Goal: Information Seeking & Learning: Learn about a topic

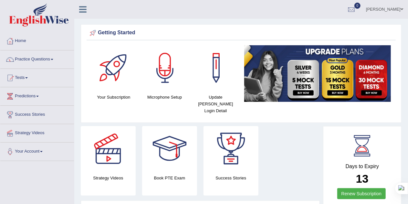
click at [49, 58] on link "Practice Questions" at bounding box center [37, 58] width 74 height 16
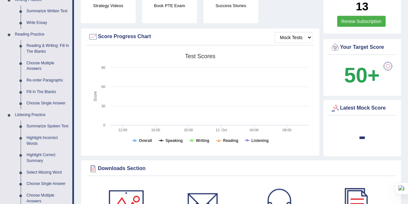
scroll to position [173, 0]
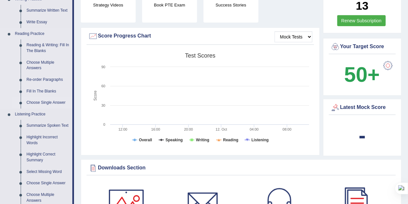
click at [48, 102] on link "Choose Single Answer" at bounding box center [48, 103] width 49 height 12
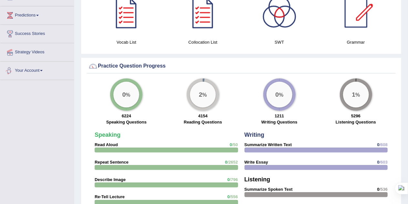
scroll to position [409, 0]
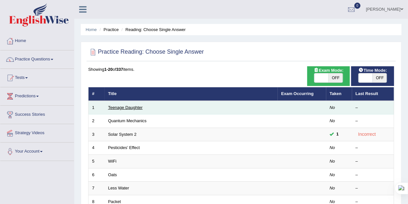
click at [132, 108] on link "Teenage Daughter" at bounding box center [125, 107] width 35 height 5
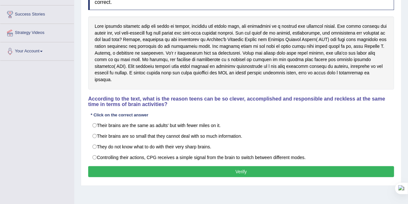
scroll to position [97, 0]
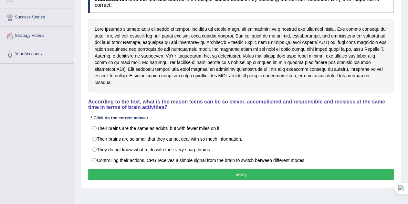
drag, startPoint x: 0, startPoint y: 0, endPoint x: 16, endPoint y: 90, distance: 91.1
click at [16, 90] on div "Toggle navigation Home Practice Questions Speaking Practice Read Aloud Repeat S…" at bounding box center [204, 71] width 408 height 336
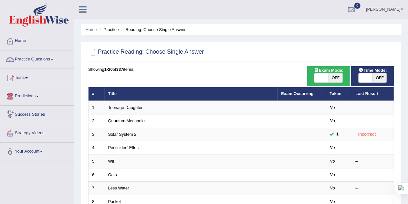
click at [53, 59] on span at bounding box center [52, 59] width 3 height 1
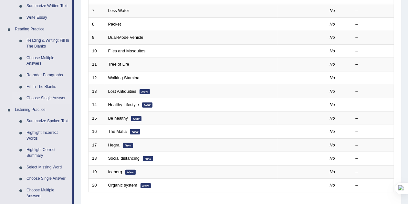
scroll to position [178, 0]
click at [41, 57] on link "Choose Multiple Answers" at bounding box center [48, 60] width 49 height 17
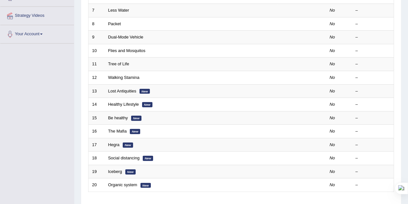
scroll to position [80, 0]
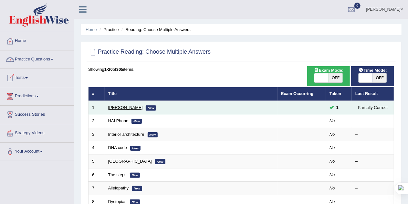
click at [125, 105] on link "[PERSON_NAME]" at bounding box center [125, 107] width 35 height 5
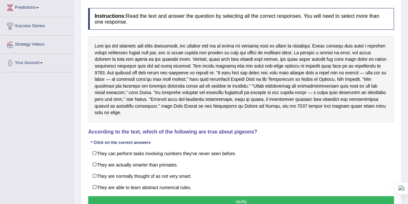
scroll to position [89, 0]
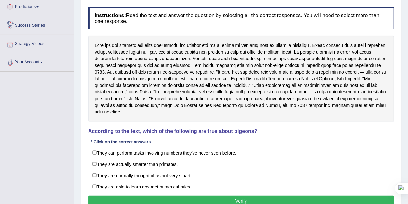
click at [36, 6] on link "Predictions" at bounding box center [37, 6] width 74 height 16
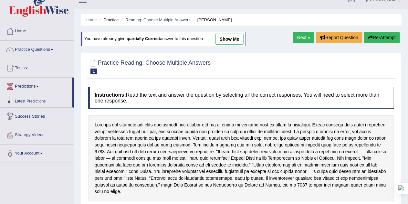
scroll to position [6, 0]
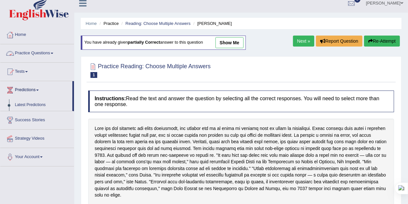
click at [53, 53] on span at bounding box center [52, 53] width 3 height 1
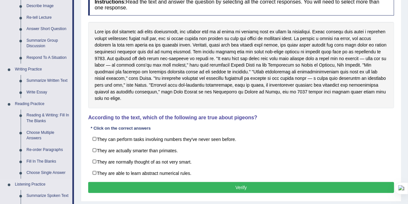
scroll to position [102, 0]
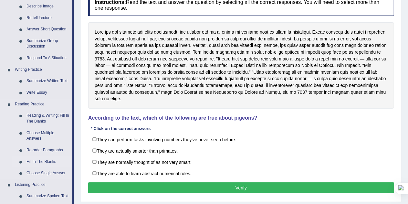
click at [38, 160] on link "Fill In The Blanks" at bounding box center [48, 162] width 49 height 12
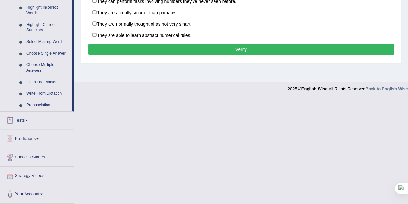
scroll to position [237, 0]
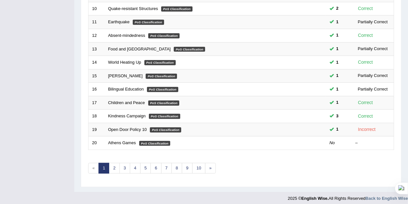
scroll to position [221, 0]
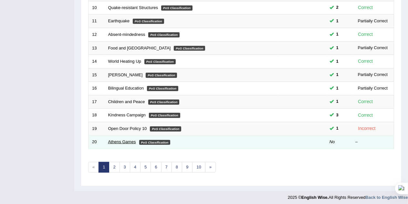
click at [125, 139] on link "Athens Games" at bounding box center [122, 141] width 28 height 5
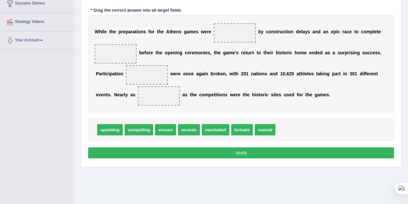
scroll to position [111, 0]
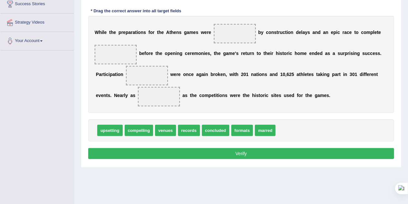
drag, startPoint x: 95, startPoint y: 32, endPoint x: 149, endPoint y: 38, distance: 54.4
click at [149, 38] on div "W [PERSON_NAME] t h e p r e p a r a t i o n s f o r t h e A t h e n s g a m e s…" at bounding box center [241, 64] width 306 height 97
drag, startPoint x: 220, startPoint y: 131, endPoint x: 238, endPoint y: 33, distance: 99.1
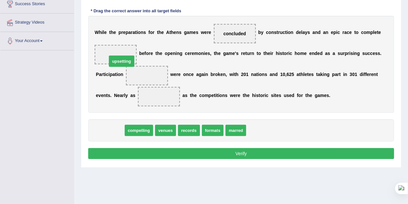
drag, startPoint x: 112, startPoint y: 128, endPoint x: 122, endPoint y: 55, distance: 73.7
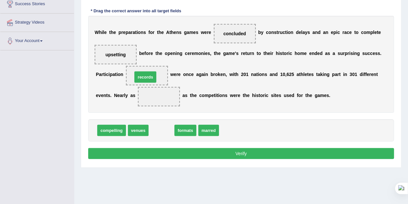
drag, startPoint x: 160, startPoint y: 130, endPoint x: 144, endPoint y: 77, distance: 55.7
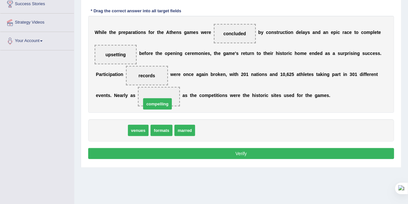
drag, startPoint x: 116, startPoint y: 127, endPoint x: 162, endPoint y: 100, distance: 53.7
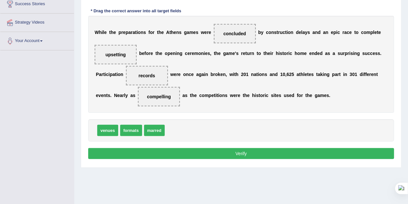
click at [249, 153] on button "Verify" at bounding box center [241, 153] width 306 height 11
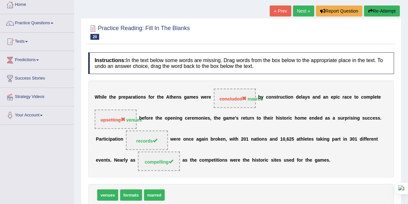
scroll to position [34, 0]
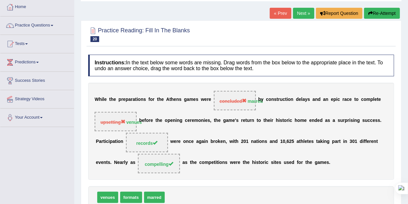
click at [373, 11] on button "Re-Attempt" at bounding box center [382, 13] width 36 height 11
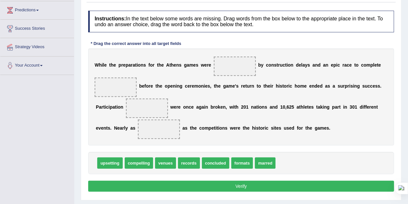
scroll to position [85, 0]
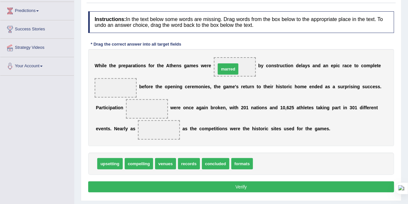
drag, startPoint x: 267, startPoint y: 162, endPoint x: 231, endPoint y: 68, distance: 100.9
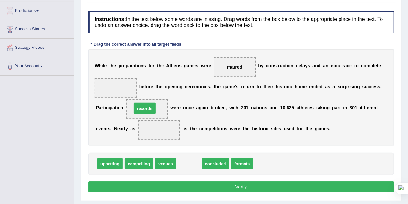
drag, startPoint x: 187, startPoint y: 164, endPoint x: 143, endPoint y: 110, distance: 69.9
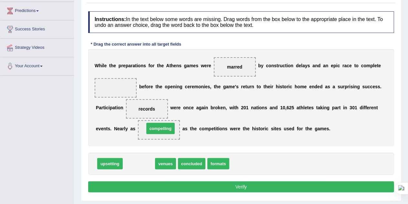
drag, startPoint x: 138, startPoint y: 166, endPoint x: 161, endPoint y: 131, distance: 41.2
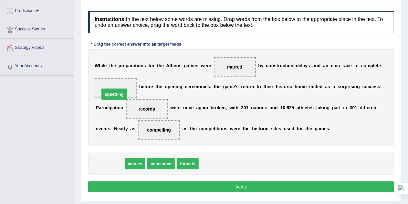
drag, startPoint x: 115, startPoint y: 162, endPoint x: 119, endPoint y: 92, distance: 69.6
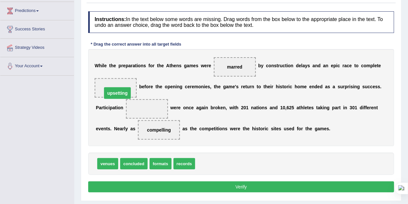
drag, startPoint x: 149, startPoint y: 109, endPoint x: 118, endPoint y: 92, distance: 34.4
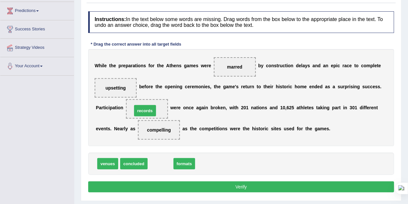
drag, startPoint x: 162, startPoint y: 164, endPoint x: 146, endPoint y: 111, distance: 55.2
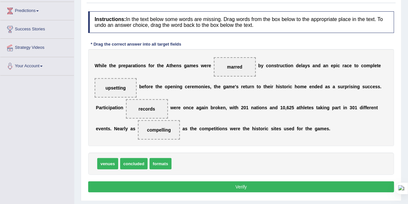
click at [148, 187] on button "Verify" at bounding box center [241, 186] width 306 height 11
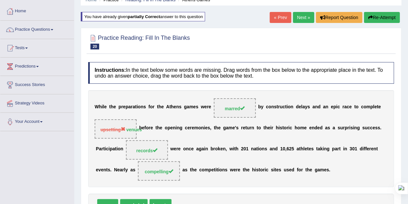
scroll to position [26, 0]
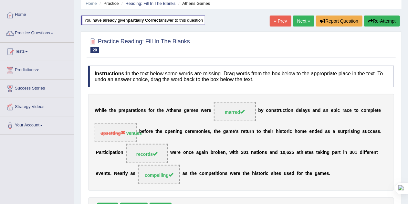
click at [298, 20] on link "Next »" at bounding box center [303, 21] width 21 height 11
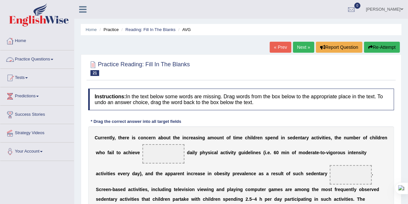
click at [50, 60] on link "Practice Questions" at bounding box center [37, 58] width 74 height 16
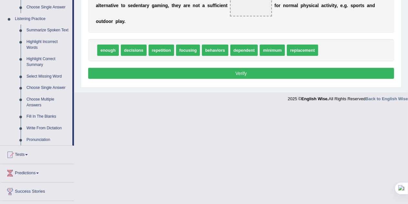
scroll to position [271, 0]
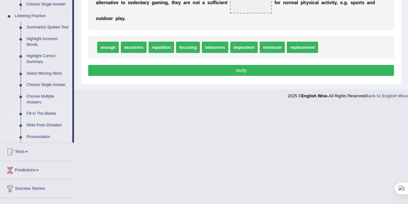
click at [42, 113] on link "Fill In The Blanks" at bounding box center [48, 114] width 49 height 12
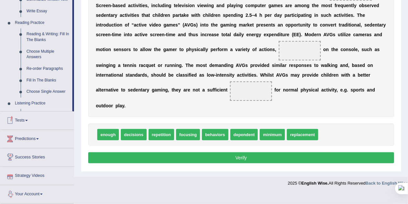
scroll to position [181, 0]
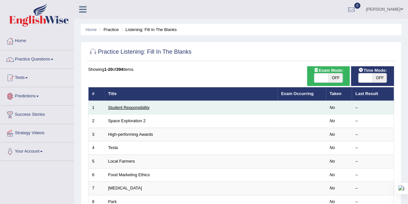
click at [127, 108] on link "Student Responsibility" at bounding box center [129, 107] width 42 height 5
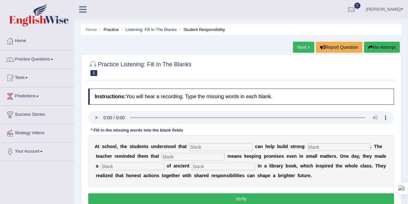
click at [207, 147] on input "text" at bounding box center [220, 147] width 63 height 8
type input "responsibility"
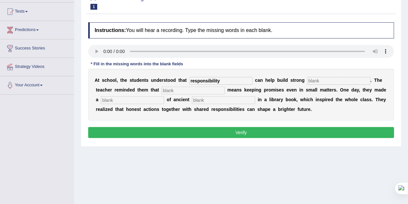
scroll to position [70, 0]
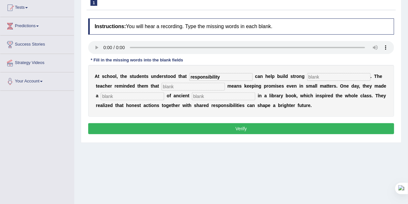
click at [320, 76] on input "text" at bounding box center [338, 77] width 63 height 8
type input "comunities"
click at [172, 86] on input "text" at bounding box center [193, 87] width 63 height 8
click at [166, 85] on input "text" at bounding box center [193, 87] width 63 height 8
type input "integrity"
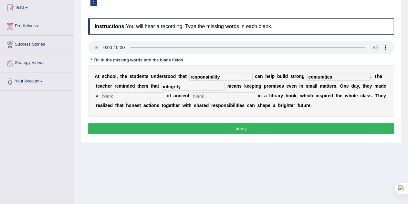
click at [124, 96] on input "text" at bounding box center [132, 96] width 63 height 8
click at [116, 99] on input "text" at bounding box center [132, 96] width 63 height 8
type input "discovery"
click at [213, 96] on input "text" at bounding box center [223, 96] width 63 height 8
click at [208, 94] on input "text" at bounding box center [223, 96] width 63 height 8
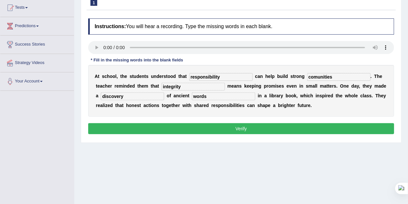
type input "words"
click at [247, 127] on button "Verify" at bounding box center [241, 128] width 306 height 11
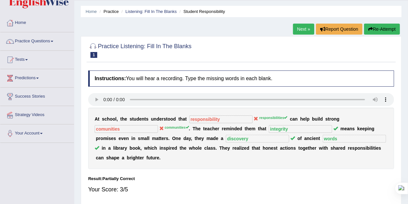
scroll to position [18, 0]
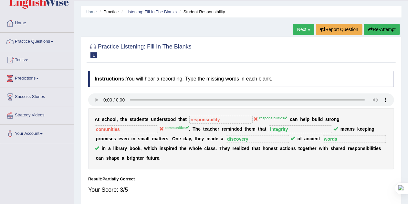
click at [381, 29] on button "Re-Attempt" at bounding box center [382, 29] width 36 height 11
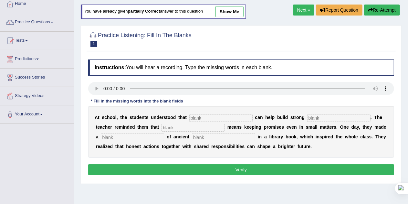
click at [199, 118] on div "Instructions: You will hear a recording. Type the missing words in each blank. …" at bounding box center [241, 118] width 309 height 124
click at [199, 118] on input "text" at bounding box center [220, 118] width 63 height 8
click at [197, 115] on input "text" at bounding box center [220, 118] width 63 height 8
type input "responsibilities"
click at [199, 125] on input "text" at bounding box center [193, 128] width 63 height 8
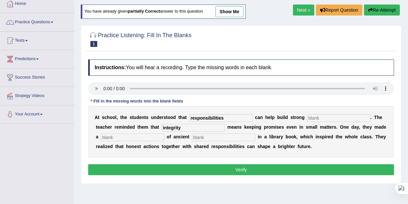
type input "integrity"
click at [204, 136] on input "text" at bounding box center [223, 138] width 63 height 8
type input "words"
click at [160, 135] on input "text" at bounding box center [132, 138] width 63 height 8
type input "discovery"
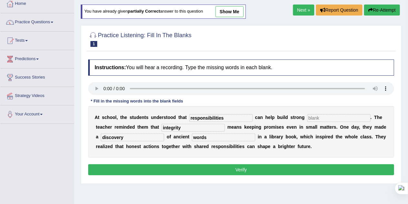
click at [322, 116] on input "text" at bounding box center [338, 118] width 63 height 8
type input "communities"
click at [303, 168] on button "Verify" at bounding box center [241, 169] width 306 height 11
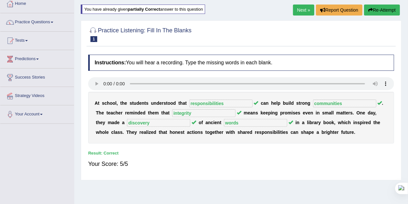
click at [300, 11] on link "Next »" at bounding box center [303, 10] width 21 height 11
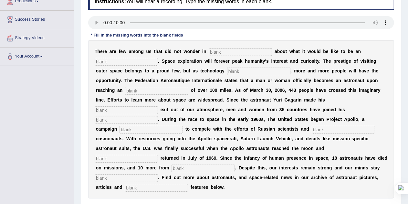
scroll to position [98, 0]
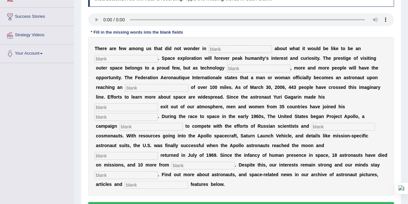
click at [220, 48] on input "text" at bounding box center [240, 49] width 63 height 8
click at [212, 48] on input "text" at bounding box center [240, 49] width 63 height 8
click at [220, 48] on input "text" at bounding box center [240, 49] width 63 height 8
click at [132, 57] on input "text" at bounding box center [126, 59] width 63 height 8
click at [109, 59] on input "astraunut" at bounding box center [126, 59] width 63 height 8
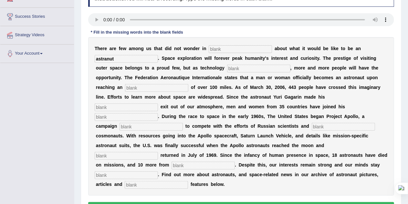
type input "astranut"
click at [238, 67] on input "text" at bounding box center [258, 69] width 63 height 8
type input "develops"
click at [153, 87] on input "text" at bounding box center [156, 88] width 63 height 8
type input "outitude"
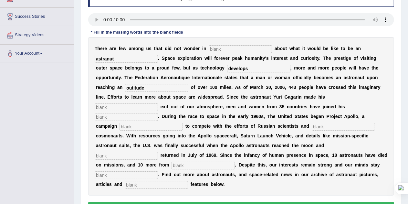
click at [142, 107] on input "text" at bounding box center [126, 107] width 63 height 8
type input "pinary"
click at [134, 115] on input "text" at bounding box center [126, 117] width 63 height 8
click at [137, 127] on input "text" at bounding box center [151, 127] width 63 height 8
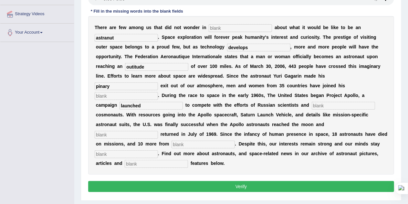
scroll to position [136, 0]
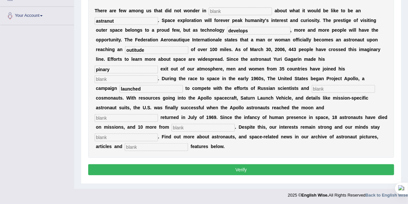
type input "launched"
click at [312, 89] on input "text" at bounding box center [343, 89] width 63 height 8
click at [158, 114] on input "text" at bounding box center [126, 118] width 63 height 8
type input "safely"
click at [172, 125] on input "text" at bounding box center [203, 128] width 63 height 8
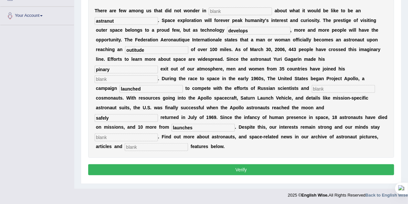
type input "launches"
click at [158, 134] on input "text" at bounding box center [126, 138] width 63 height 8
type input "determend"
click at [146, 145] on input "text" at bounding box center [156, 147] width 63 height 8
type input "interactive"
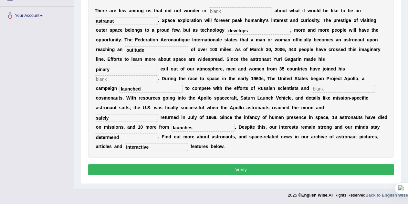
click at [195, 173] on button "Verify" at bounding box center [241, 169] width 306 height 11
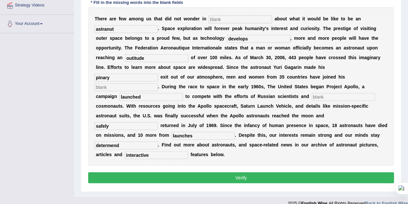
scroll to position [131, 0]
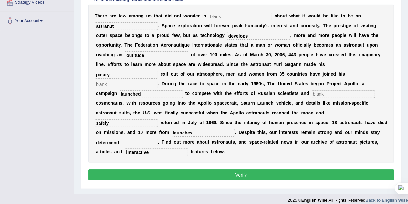
click at [297, 177] on button "Verify" at bounding box center [241, 174] width 306 height 11
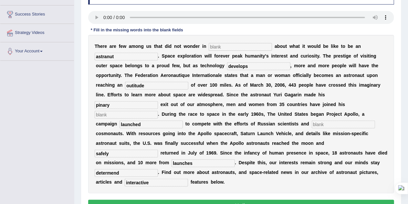
scroll to position [101, 0]
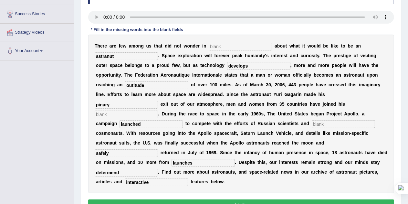
click at [229, 49] on input "text" at bounding box center [240, 47] width 63 height 8
type input "our"
click at [312, 123] on input "text" at bounding box center [343, 124] width 63 height 8
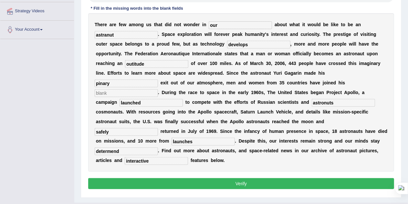
scroll to position [136, 0]
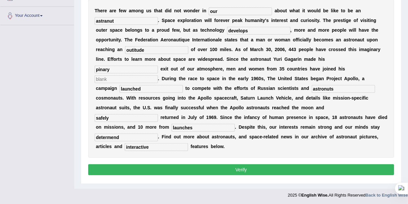
type input "astronuts"
click at [230, 166] on button "Verify" at bounding box center [241, 169] width 306 height 11
click at [138, 83] on div "T h e r e a r e f e w a m o n g u s t h a t d i d n o t w o n d e r i n our a b…" at bounding box center [241, 78] width 306 height 158
click at [121, 82] on div "T h e r e a r e f e w a m o n g u s t h a t d i d n o t w o n d e r i n our a b…" at bounding box center [241, 78] width 306 height 158
click at [138, 78] on input "text" at bounding box center [126, 79] width 63 height 8
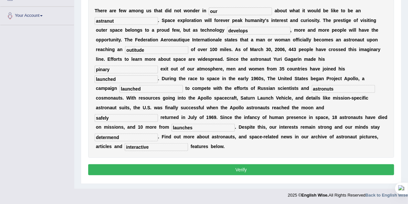
type input "launched"
click at [159, 168] on button "Verify" at bounding box center [241, 169] width 306 height 11
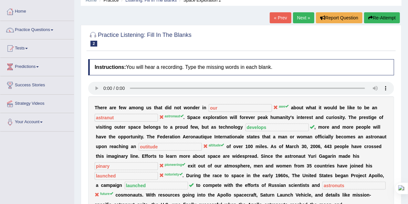
scroll to position [31, 0]
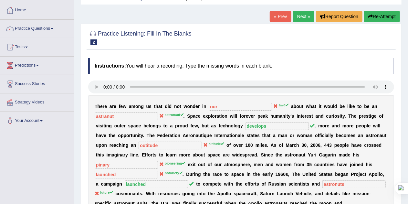
click at [384, 15] on button "Re-Attempt" at bounding box center [382, 16] width 36 height 11
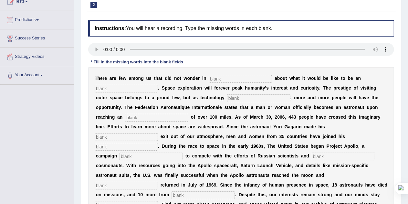
scroll to position [76, 0]
click at [269, 79] on input "text" at bounding box center [240, 79] width 63 height 8
click at [268, 79] on input "text" at bounding box center [240, 79] width 63 height 8
click at [212, 76] on input "text" at bounding box center [240, 79] width 63 height 8
type input "awe"
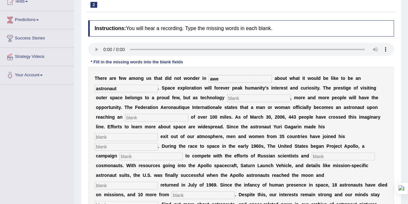
type input "astronaut"
type input "develops"
click at [159, 117] on input "text" at bounding box center [156, 118] width 63 height 8
type input "altitude"
click at [111, 136] on input "text" at bounding box center [126, 137] width 63 height 8
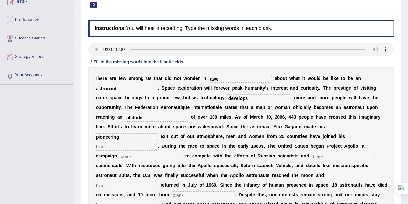
type input "pioneering"
click at [111, 146] on input "text" at bounding box center [126, 147] width 63 height 8
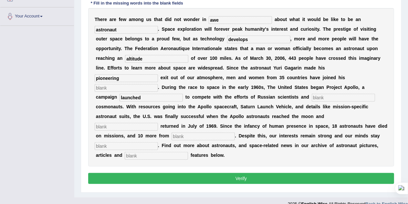
scroll to position [135, 0]
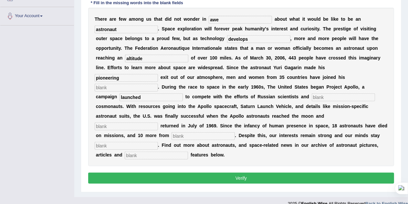
type input "launched"
click at [312, 95] on input "text" at bounding box center [343, 97] width 63 height 8
type input "future"
click at [158, 123] on input "text" at bounding box center [126, 127] width 63 height 8
type input "safely"
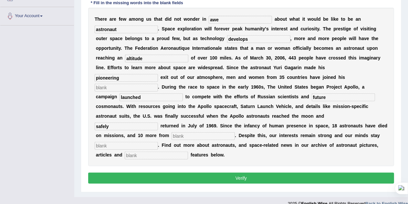
click at [172, 135] on input "text" at bounding box center [203, 136] width 63 height 8
type input "launches"
click at [158, 142] on input "text" at bounding box center [126, 146] width 63 height 8
type input "determined"
click at [144, 154] on input "text" at bounding box center [156, 156] width 63 height 8
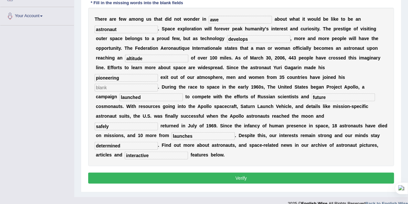
type input "interactive"
click at [130, 88] on input "text" at bounding box center [126, 88] width 63 height 8
type input "jdwn"
click at [210, 179] on button "Verify" at bounding box center [241, 178] width 306 height 11
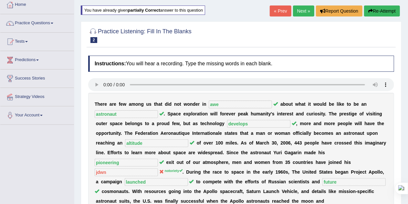
scroll to position [28, 0]
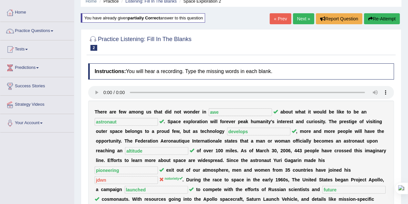
click at [302, 18] on link "Next »" at bounding box center [303, 18] width 21 height 11
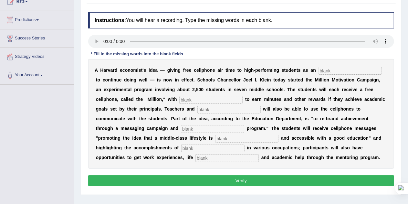
scroll to position [78, 0]
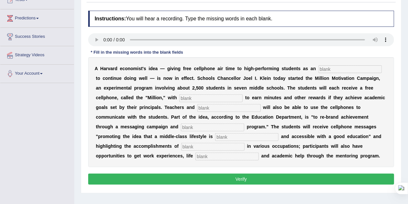
click at [326, 68] on input "text" at bounding box center [350, 69] width 63 height 8
type input "insentive"
click at [198, 99] on input "text" at bounding box center [210, 98] width 63 height 8
type input "oppertunity"
click at [223, 108] on input "text" at bounding box center [229, 108] width 63 height 8
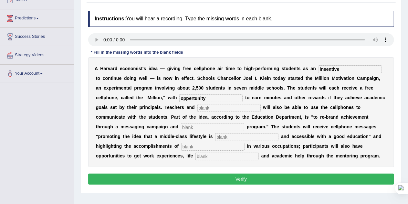
click at [183, 127] on input "text" at bounding box center [212, 128] width 63 height 8
type input "monitoring"
click at [215, 135] on input "text" at bounding box center [246, 137] width 63 height 8
click at [181, 145] on input "text" at bounding box center [212, 147] width 63 height 8
type input "proffessional"
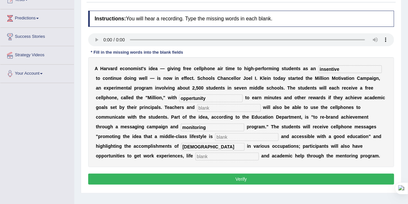
click at [196, 156] on input "text" at bounding box center [227, 157] width 63 height 8
type input "coaches"
click at [208, 108] on input "text" at bounding box center [229, 108] width 63 height 8
type input "ddd"
click at [215, 137] on input "text" at bounding box center [246, 137] width 63 height 8
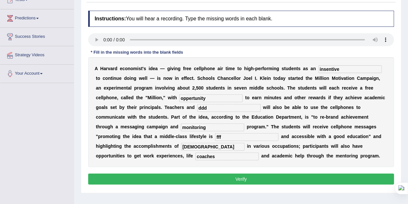
type input "fff"
click at [210, 180] on button "Verify" at bounding box center [241, 179] width 306 height 11
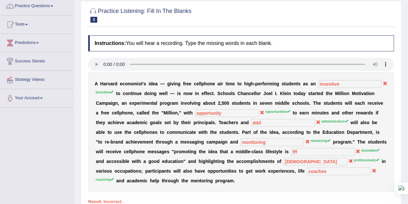
scroll to position [44, 0]
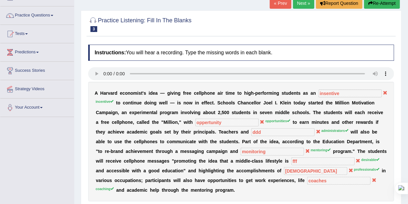
click at [378, 2] on button "Re-Attempt" at bounding box center [382, 3] width 36 height 11
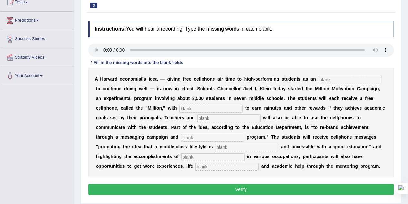
click at [343, 80] on input "text" at bounding box center [350, 80] width 63 height 8
type input "incentive"
click at [228, 106] on input "text" at bounding box center [210, 109] width 63 height 8
type input "opportunities"
click at [225, 116] on input "text" at bounding box center [229, 118] width 63 height 8
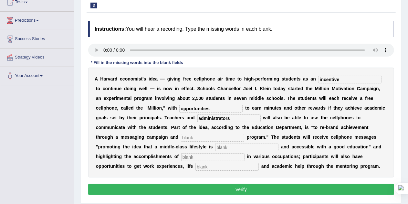
type input "administrators"
click at [196, 137] on input "text" at bounding box center [212, 138] width 63 height 8
type input "mentoring"
click at [215, 146] on input "text" at bounding box center [246, 148] width 63 height 8
type input "desirable"
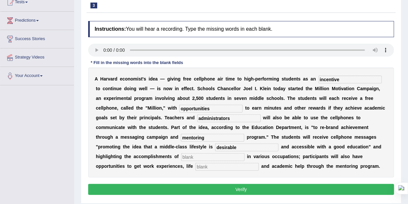
click at [181, 156] on input "text" at bounding box center [212, 157] width 63 height 8
click at [196, 163] on input "text" at bounding box center [227, 167] width 63 height 8
type input "coaching"
click at [181, 158] on input "text" at bounding box center [212, 157] width 63 height 8
type input "dwq"
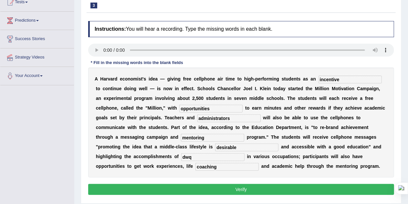
click at [196, 189] on button "Verify" at bounding box center [241, 189] width 306 height 11
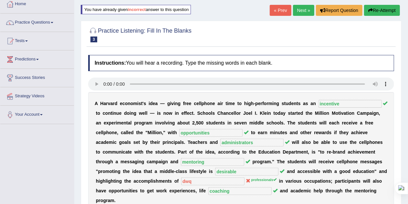
scroll to position [36, 0]
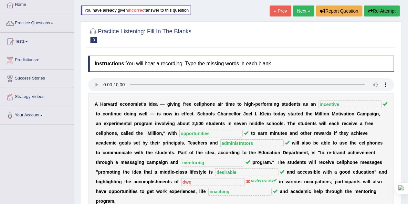
click at [303, 11] on link "Next »" at bounding box center [303, 10] width 21 height 11
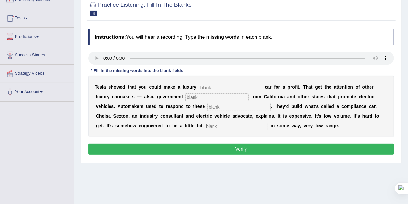
click at [206, 87] on input "text" at bounding box center [230, 88] width 63 height 8
type input "electric"
click at [202, 95] on input "text" at bounding box center [217, 97] width 63 height 8
type input "regulations"
click at [213, 106] on input "text" at bounding box center [239, 107] width 63 height 8
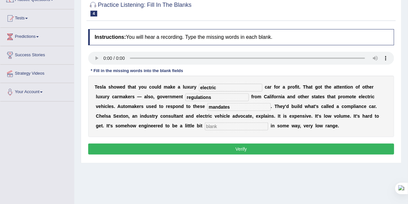
type input "mandates"
click at [232, 124] on input "text" at bounding box center [236, 127] width 63 height 8
type input "unattractive"
click at [239, 147] on button "Verify" at bounding box center [241, 149] width 306 height 11
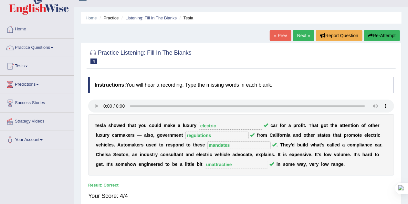
scroll to position [11, 0]
click at [302, 34] on link "Next »" at bounding box center [303, 35] width 21 height 11
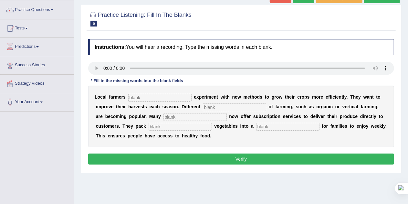
scroll to position [51, 0]
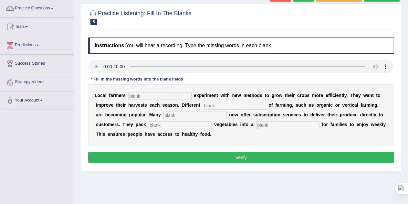
click at [146, 94] on input "text" at bounding box center [159, 96] width 63 height 8
click at [140, 96] on div "Instructions: You will hear a recording. Type the missing words in each blank. …" at bounding box center [241, 101] width 309 height 134
click at [140, 96] on input "text" at bounding box center [159, 96] width 63 height 8
click at [136, 97] on input "text" at bounding box center [159, 96] width 63 height 8
type input "frecuantly"
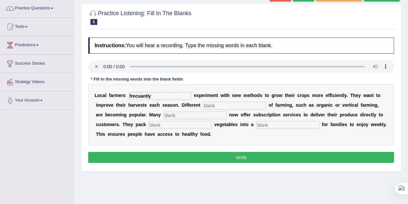
click at [215, 105] on input "text" at bounding box center [234, 106] width 63 height 8
type input "styles"
click at [173, 116] on input "text" at bounding box center [195, 116] width 63 height 8
type input "farms"
click at [170, 125] on input "text" at bounding box center [180, 125] width 63 height 8
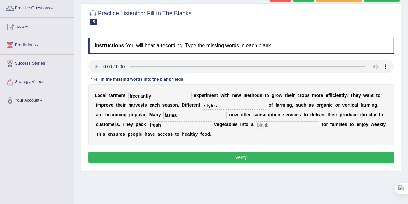
type input "fresh"
click at [271, 124] on input "text" at bounding box center [287, 125] width 63 height 8
type input "e;kfjn"
click at [268, 157] on button "Verify" at bounding box center [241, 157] width 306 height 11
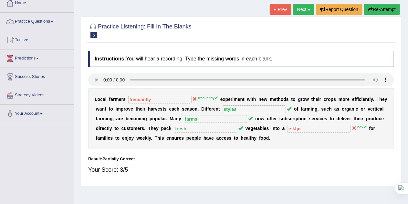
scroll to position [23, 0]
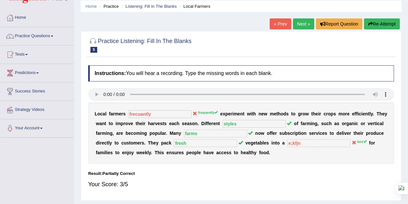
click at [390, 26] on button "Re-Attempt" at bounding box center [382, 23] width 36 height 11
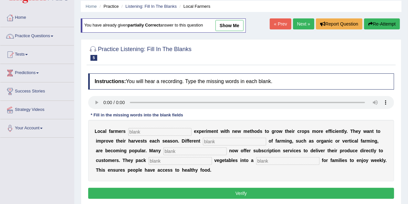
scroll to position [23, 0]
click at [156, 130] on input "text" at bounding box center [159, 132] width 63 height 8
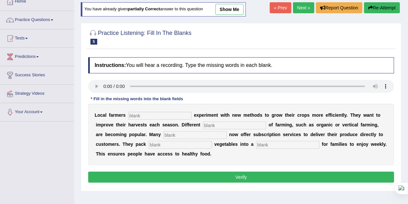
scroll to position [52, 0]
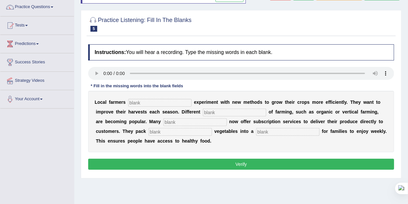
click at [140, 104] on input "text" at bounding box center [159, 103] width 63 height 8
type input "frequently"
click at [215, 111] on input "text" at bounding box center [234, 113] width 63 height 8
type input "styles"
click at [188, 121] on input "text" at bounding box center [195, 122] width 63 height 8
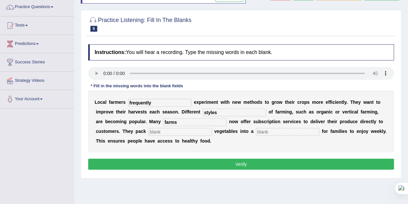
type input "farms"
click at [182, 132] on input "text" at bounding box center [180, 132] width 63 height 8
type input "fresh"
click at [273, 130] on input "text" at bounding box center [287, 132] width 63 height 8
type input "box"
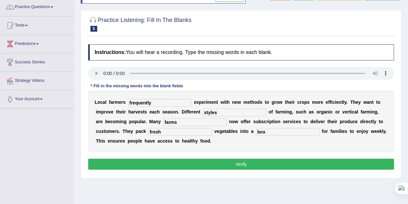
click at [255, 165] on button "Verify" at bounding box center [241, 164] width 306 height 11
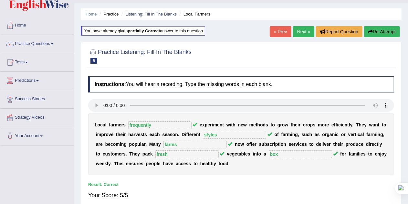
scroll to position [15, 0]
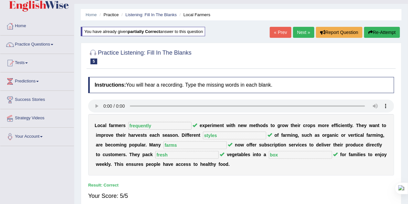
click at [305, 33] on link "Next »" at bounding box center [303, 32] width 21 height 11
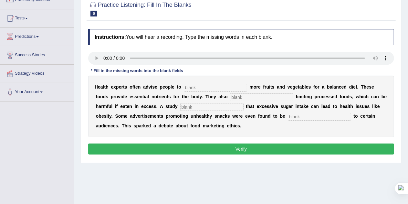
scroll to position [60, 0]
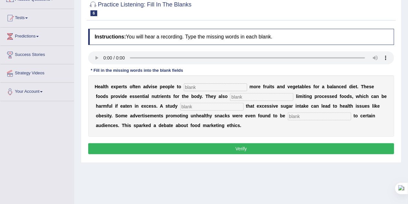
click at [194, 87] on input "text" at bounding box center [215, 87] width 63 height 8
type input "consume"
click at [244, 98] on input "text" at bounding box center [261, 97] width 63 height 8
type input "recommended"
click at [206, 107] on input "text" at bounding box center [211, 107] width 63 height 8
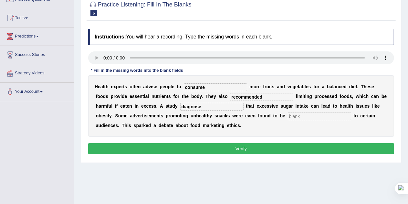
type input "diagnose"
click at [299, 116] on input "text" at bounding box center [319, 117] width 63 height 8
type input "offensive"
click at [277, 151] on button "Verify" at bounding box center [241, 148] width 306 height 11
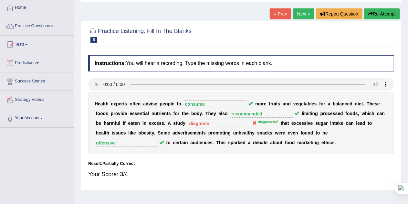
scroll to position [32, 0]
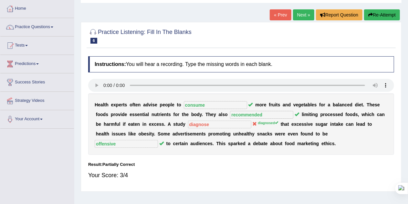
click at [301, 12] on link "Next »" at bounding box center [303, 14] width 21 height 11
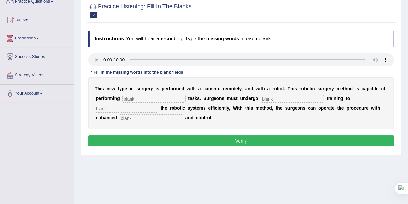
scroll to position [58, 0]
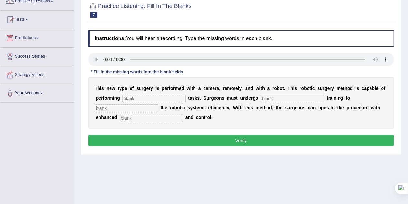
click at [131, 98] on input "text" at bounding box center [154, 99] width 63 height 8
click at [134, 109] on input "text" at bounding box center [126, 108] width 63 height 8
click at [129, 100] on input "text" at bounding box center [154, 99] width 63 height 8
click at [140, 99] on input "text" at bounding box center [154, 99] width 63 height 8
type input "complex"
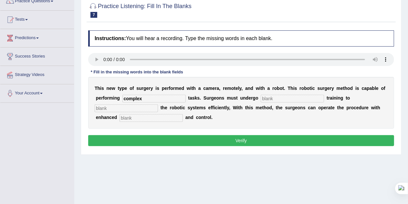
click at [131, 110] on input "text" at bounding box center [126, 108] width 63 height 8
click at [268, 99] on input "text" at bounding box center [292, 99] width 63 height 8
type input "new"
click at [150, 117] on input "text" at bounding box center [151, 118] width 63 height 8
type input "lak"
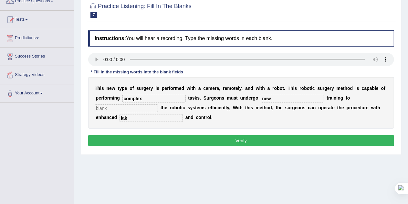
click at [124, 110] on input "text" at bounding box center [126, 108] width 63 height 8
type input "lksjm"
click at [171, 140] on button "Verify" at bounding box center [241, 140] width 306 height 11
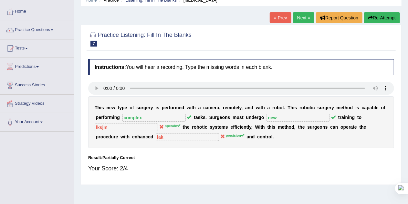
scroll to position [28, 0]
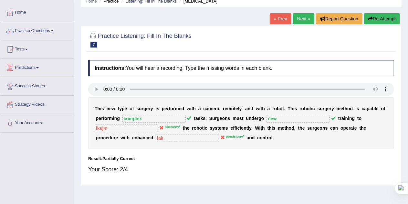
click at [383, 18] on button "Re-Attempt" at bounding box center [382, 18] width 36 height 11
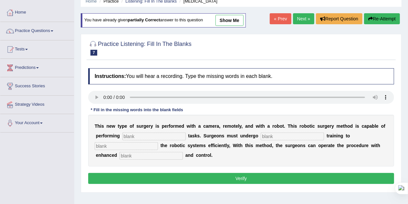
click at [133, 135] on input "text" at bounding box center [154, 137] width 63 height 8
type input "complex"
click at [105, 147] on input "text" at bounding box center [126, 146] width 63 height 8
type input "new"
click at [278, 136] on input "text" at bounding box center [292, 137] width 63 height 8
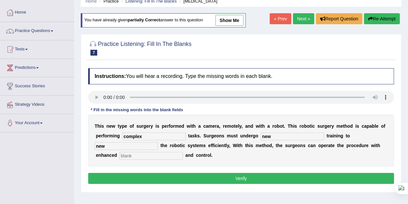
type input "new"
click at [121, 145] on input "new" at bounding box center [126, 146] width 63 height 8
click at [173, 156] on input "text" at bounding box center [151, 156] width 63 height 8
type input "procesion"
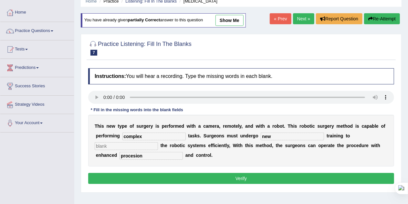
click at [148, 136] on input "complex" at bounding box center [154, 137] width 63 height 8
click at [118, 145] on input "text" at bounding box center [126, 146] width 63 height 8
type input "operate"
click at [186, 173] on button "Verify" at bounding box center [241, 178] width 306 height 11
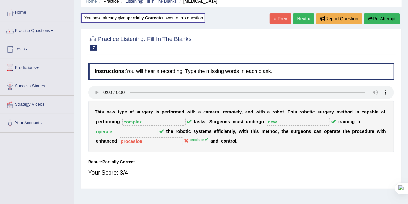
click at [300, 18] on link "Next »" at bounding box center [303, 18] width 21 height 11
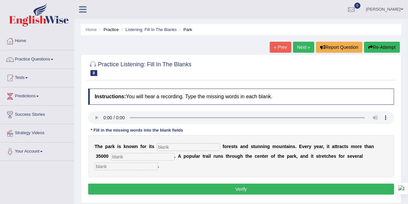
click at [168, 145] on input "text" at bounding box center [188, 147] width 63 height 8
click at [186, 146] on input "text" at bounding box center [188, 147] width 63 height 8
type input "unique"
click at [153, 156] on input "text" at bounding box center [142, 157] width 63 height 8
type input "visitors"
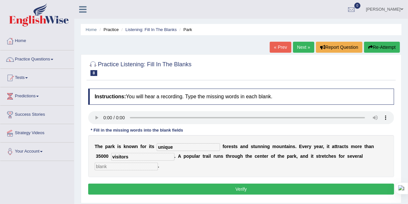
click at [145, 168] on input "text" at bounding box center [126, 167] width 63 height 8
type input "miles"
click at [163, 188] on button "Verify" at bounding box center [241, 189] width 306 height 11
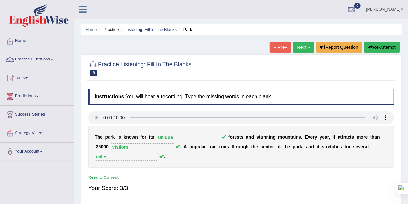
click at [302, 48] on link "Next »" at bounding box center [303, 47] width 21 height 11
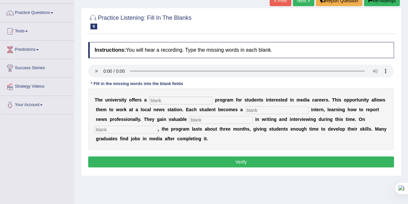
scroll to position [47, 0]
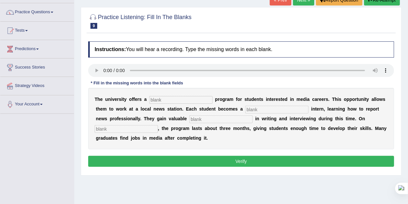
click at [179, 102] on input "text" at bounding box center [180, 100] width 63 height 8
type input "placement"
click at [258, 110] on input "text" at bounding box center [276, 110] width 63 height 8
type input "journalist"
click at [214, 118] on input "text" at bounding box center [220, 119] width 63 height 8
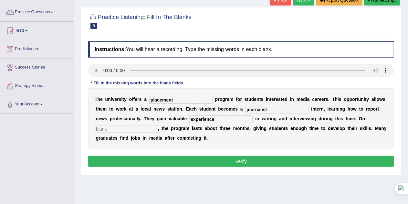
type input "experience"
click at [149, 128] on input "text" at bounding box center [126, 129] width 63 height 8
type input "skd"
click at [174, 159] on button "Verify" at bounding box center [241, 161] width 306 height 11
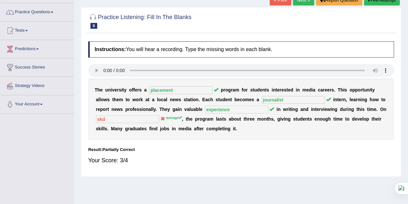
click at [302, 2] on link "Next »" at bounding box center [303, 0] width 21 height 11
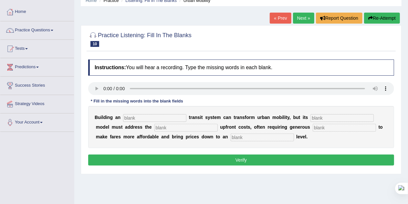
scroll to position [38, 0]
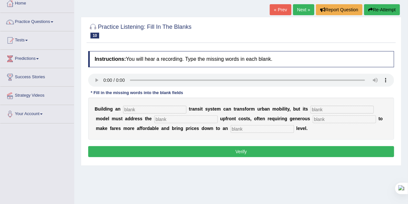
click at [130, 109] on input "text" at bounding box center [154, 110] width 63 height 8
type input "underground"
click at [169, 118] on input "text" at bounding box center [186, 119] width 63 height 8
type input "w"
type input "expensive"
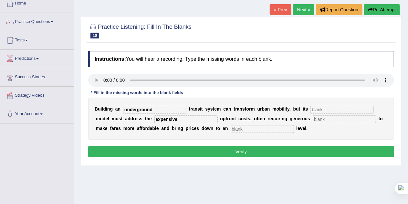
click at [252, 130] on input "text" at bounding box center [262, 129] width 63 height 8
click at [231, 129] on input "verage" at bounding box center [262, 129] width 63 height 8
type input "average"
click at [250, 149] on button "Verify" at bounding box center [241, 151] width 306 height 11
click at [325, 110] on input "text" at bounding box center [342, 110] width 63 height 8
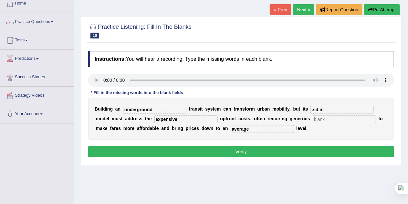
type input ".sd,m"
click at [335, 121] on input "text" at bounding box center [344, 119] width 63 height 8
type input "sdk"
click at [306, 152] on button "Verify" at bounding box center [241, 151] width 306 height 11
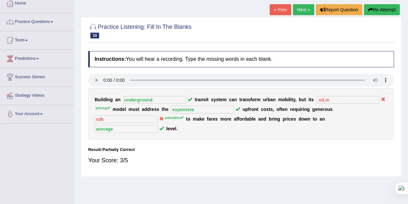
click at [384, 5] on button "Re-Attempt" at bounding box center [382, 9] width 36 height 11
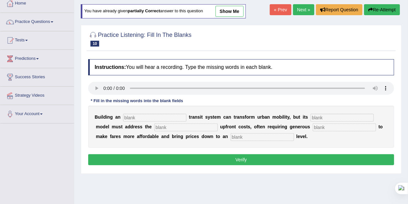
click at [158, 117] on input "text" at bounding box center [154, 118] width 63 height 8
click at [134, 119] on input "text" at bounding box center [154, 118] width 63 height 8
click at [134, 119] on input "u" at bounding box center [154, 118] width 63 height 8
type input "underground"
click at [159, 127] on input "text" at bounding box center [186, 128] width 63 height 8
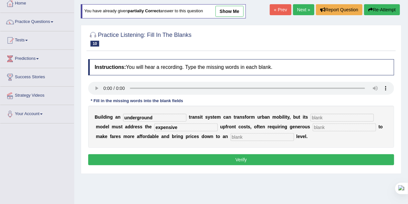
type input "expensive"
click at [325, 126] on input "text" at bounding box center [344, 128] width 63 height 8
type input "subsidies"
click at [266, 137] on input "text" at bounding box center [262, 137] width 63 height 8
type input "average"
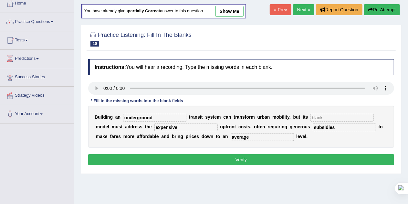
click at [322, 119] on input "text" at bounding box center [342, 118] width 63 height 8
type input "u"
type input "s,jn"
click at [304, 157] on button "Verify" at bounding box center [241, 159] width 306 height 11
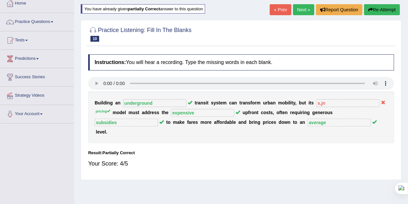
click at [306, 9] on link "Next »" at bounding box center [303, 9] width 21 height 11
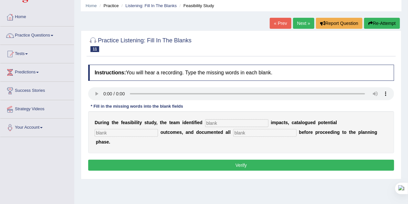
scroll to position [34, 0]
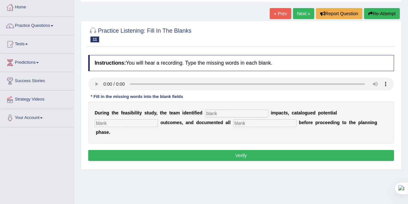
click at [217, 113] on input "text" at bounding box center [236, 114] width 63 height 8
type input "seriose"
click at [144, 122] on input "text" at bounding box center [126, 123] width 63 height 8
click at [138, 123] on input "text" at bounding box center [126, 123] width 63 height 8
type input "negative"
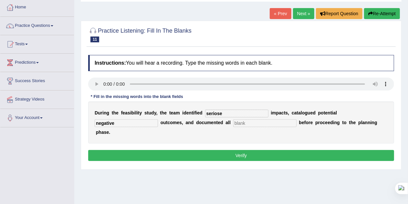
click at [240, 126] on input "text" at bounding box center [264, 123] width 63 height 8
type input "risks"
click at [234, 153] on button "Verify" at bounding box center [241, 155] width 306 height 11
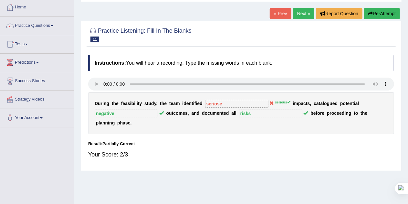
click at [384, 17] on button "Re-Attempt" at bounding box center [382, 13] width 36 height 11
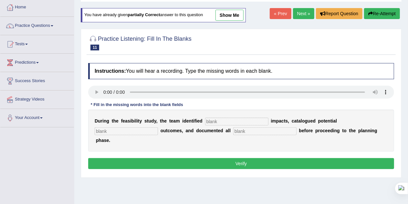
click at [211, 122] on input "text" at bounding box center [236, 122] width 63 height 8
click at [222, 119] on input "text" at bounding box center [236, 122] width 63 height 8
type input "serious"
click at [121, 131] on input "text" at bounding box center [126, 131] width 63 height 8
type input "negative"
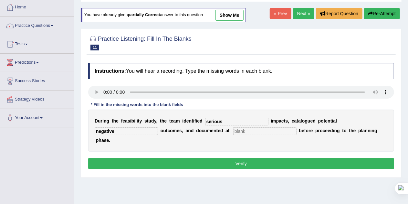
click at [245, 131] on input "text" at bounding box center [264, 131] width 63 height 8
click at [242, 128] on input "text" at bounding box center [264, 131] width 63 height 8
type input "risks"
click at [257, 165] on button "Verify" at bounding box center [241, 163] width 306 height 11
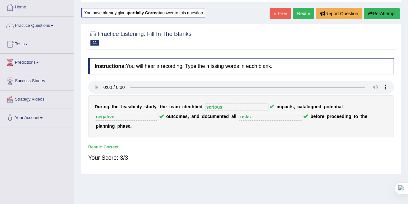
click at [298, 15] on link "Next »" at bounding box center [303, 13] width 21 height 11
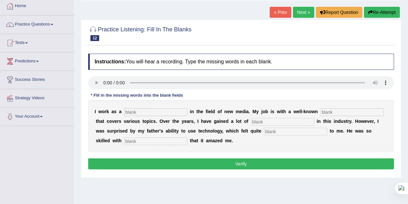
scroll to position [35, 0]
click at [138, 110] on input "text" at bounding box center [155, 112] width 63 height 8
type input "journalist"
click at [331, 110] on input "text" at bounding box center [352, 112] width 63 height 8
type input "agency"
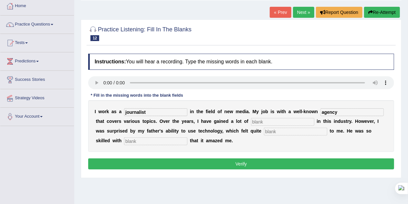
click at [264, 123] on input "text" at bounding box center [282, 122] width 63 height 8
type input "experience"
click at [272, 132] on input "text" at bounding box center [295, 132] width 63 height 8
type input "scary"
click at [148, 140] on input "text" at bounding box center [155, 141] width 63 height 8
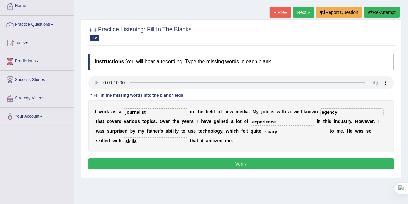
type input "skills"
click at [169, 162] on button "Verify" at bounding box center [241, 163] width 306 height 11
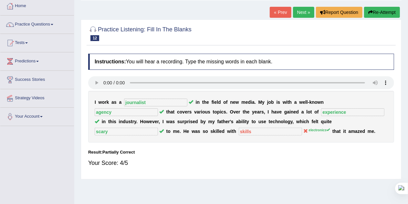
click at [298, 13] on link "Next »" at bounding box center [303, 12] width 21 height 11
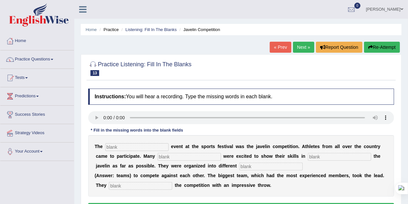
click at [131, 149] on input "text" at bounding box center [136, 147] width 63 height 8
type input "biggest"
click at [171, 154] on input "text" at bounding box center [189, 157] width 63 height 8
type input "people"
click at [313, 157] on input "text" at bounding box center [339, 157] width 63 height 8
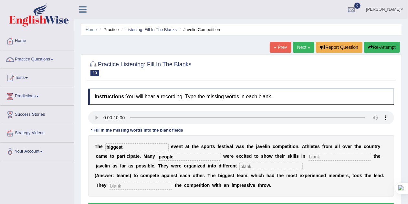
click at [272, 166] on input "text" at bounding box center [271, 167] width 63 height 8
type input "teams"
click at [137, 184] on input "text" at bounding box center [140, 186] width 63 height 8
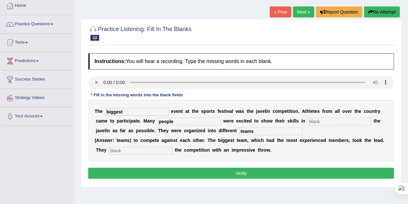
scroll to position [36, 0]
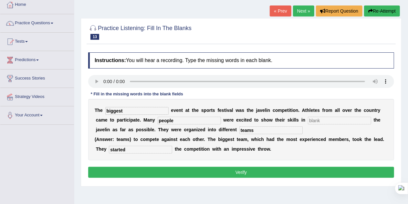
type input "started"
click at [338, 120] on input "text" at bounding box center [339, 121] width 63 height 8
type input "dv"
click at [283, 170] on button "Verify" at bounding box center [241, 172] width 306 height 11
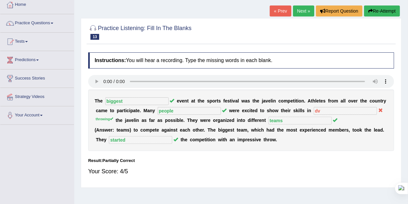
click at [297, 14] on link "Next »" at bounding box center [303, 10] width 21 height 11
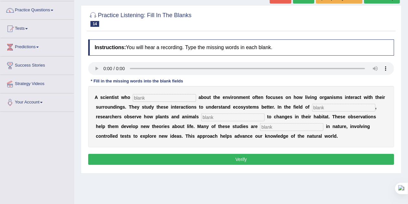
scroll to position [49, 0]
click at [151, 99] on input "text" at bounding box center [164, 98] width 63 height 8
type input "cares"
click at [323, 108] on input "text" at bounding box center [343, 108] width 63 height 8
type input "biology"
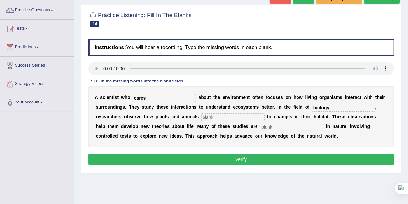
click at [225, 115] on input "text" at bounding box center [232, 117] width 63 height 8
type input "responed"
click at [266, 125] on input "text" at bounding box center [291, 127] width 63 height 8
type input "experamental"
click at [266, 158] on button "Verify" at bounding box center [241, 159] width 306 height 11
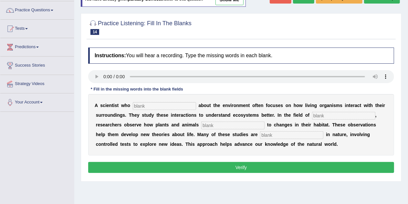
scroll to position [49, 0]
click at [149, 106] on input "text" at bounding box center [164, 106] width 63 height 8
type input "cares"
click at [332, 115] on input "text" at bounding box center [343, 116] width 63 height 8
type input "biology"
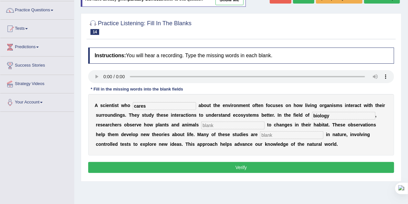
click at [231, 125] on input "text" at bounding box center [232, 126] width 63 height 8
type input "respond"
click at [263, 136] on input "text" at bounding box center [291, 135] width 63 height 8
click at [260, 134] on input "experamental" at bounding box center [291, 135] width 63 height 8
type input "expiramental"
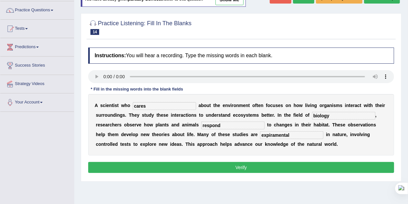
click at [271, 162] on button "Verify" at bounding box center [241, 167] width 306 height 11
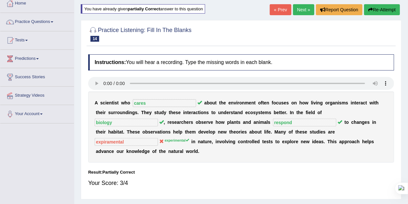
scroll to position [36, 0]
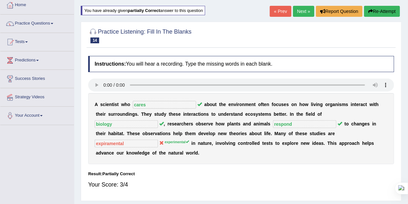
click at [304, 13] on link "Next »" at bounding box center [303, 11] width 21 height 11
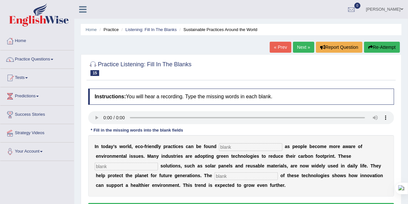
click at [235, 147] on input "text" at bounding box center [250, 147] width 63 height 8
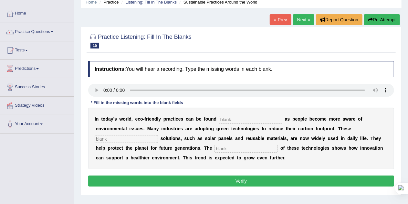
scroll to position [30, 0]
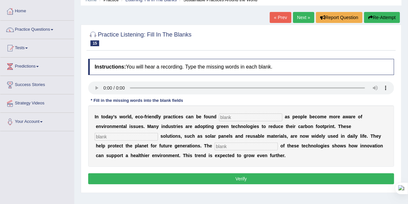
click at [236, 117] on input "text" at bounding box center [250, 117] width 63 height 8
type input "everywhere"
click at [138, 135] on input "text" at bounding box center [126, 137] width 63 height 8
type input "sustainable"
click at [226, 146] on input "text" at bounding box center [246, 147] width 63 height 8
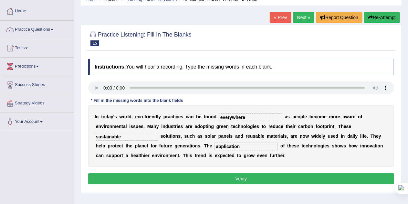
type input "application"
click at [236, 181] on button "Verify" at bounding box center [241, 178] width 306 height 11
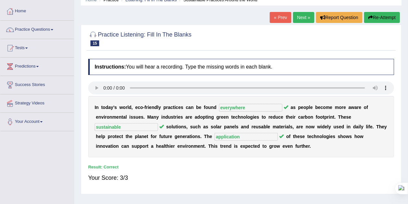
click at [299, 17] on link "Next »" at bounding box center [303, 17] width 21 height 11
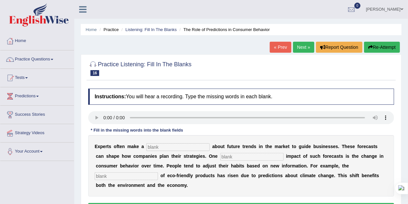
click at [160, 146] on input "text" at bounding box center [177, 147] width 63 height 8
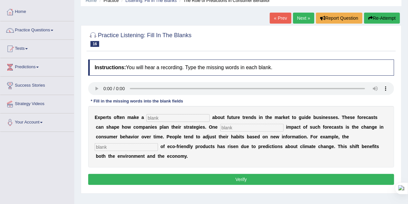
scroll to position [30, 0]
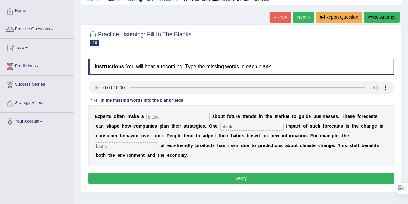
click at [169, 115] on input "text" at bounding box center [177, 117] width 63 height 8
click at [158, 117] on input "text" at bounding box center [177, 117] width 63 height 8
click at [167, 115] on input "text" at bounding box center [177, 117] width 63 height 8
click at [155, 118] on input "prediction" at bounding box center [177, 117] width 63 height 8
type input "preddiction"
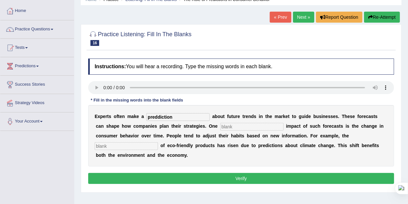
click at [222, 126] on input "text" at bounding box center [251, 127] width 63 height 8
type input "profound"
click at [142, 144] on input "text" at bounding box center [126, 146] width 63 height 8
type input "consumption"
click at [187, 176] on button "Verify" at bounding box center [241, 178] width 306 height 11
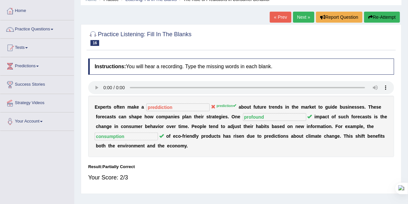
click at [302, 14] on link "Next »" at bounding box center [303, 17] width 21 height 11
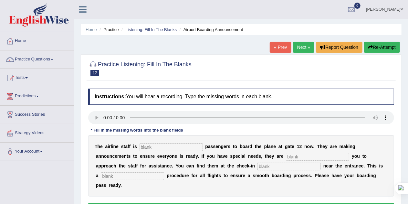
click at [183, 149] on input "text" at bounding box center [171, 147] width 63 height 8
click at [158, 148] on input "text" at bounding box center [171, 147] width 63 height 8
type input "inviting"
click at [297, 156] on input "text" at bounding box center [317, 157] width 63 height 8
type input "requiring"
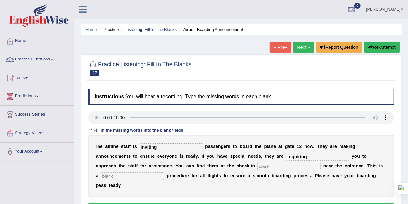
click at [266, 166] on input "text" at bounding box center [289, 167] width 63 height 8
type input "desk"
click at [145, 176] on input "text" at bounding box center [132, 176] width 63 height 8
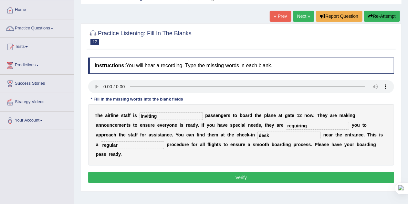
scroll to position [55, 0]
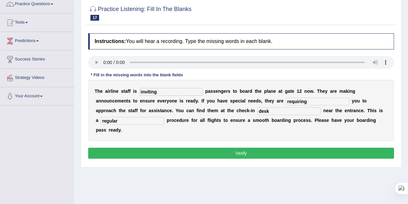
type input "regular"
click at [223, 150] on button "Verify" at bounding box center [241, 153] width 306 height 11
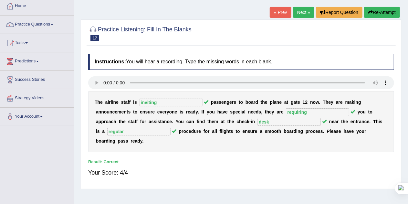
scroll to position [35, 0]
click at [299, 13] on link "Next »" at bounding box center [303, 12] width 21 height 11
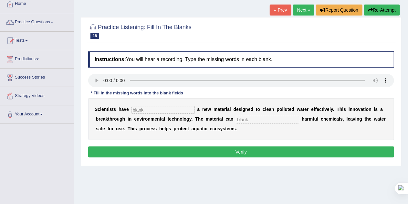
scroll to position [38, 0]
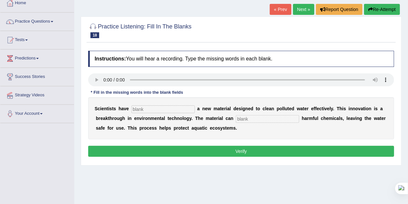
click at [154, 108] on input "text" at bounding box center [163, 109] width 63 height 8
click at [143, 110] on input "text" at bounding box center [163, 109] width 63 height 8
type input "made"
click at [253, 120] on input "text" at bounding box center [267, 119] width 63 height 8
type input "absorb"
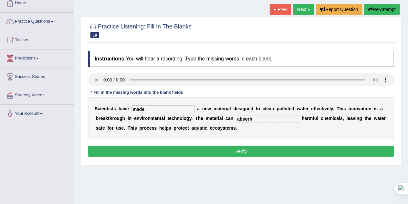
click at [247, 150] on button "Verify" at bounding box center [241, 151] width 306 height 11
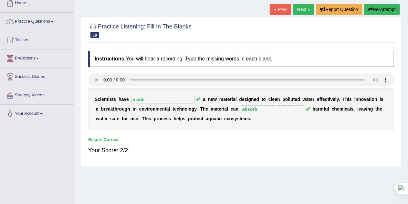
click at [297, 6] on link "Next »" at bounding box center [303, 9] width 21 height 11
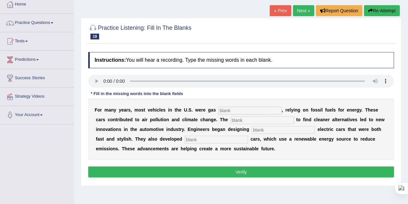
scroll to position [38, 0]
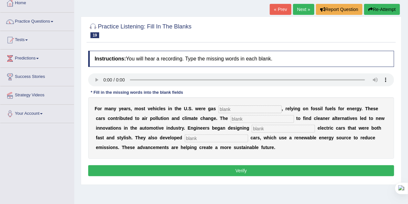
drag, startPoint x: 96, startPoint y: 108, endPoint x: 169, endPoint y: 108, distance: 73.7
click at [169, 108] on div "F o r m a n y y e a r s , m o s t v e h i c l e s i n t h e U . S . w e r e g a…" at bounding box center [241, 127] width 306 height 61
click at [228, 112] on input "text" at bounding box center [250, 109] width 63 height 8
click at [225, 109] on input "text" at bounding box center [250, 109] width 63 height 8
type input "powered"
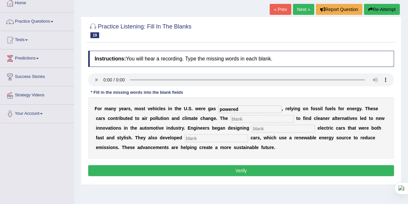
click at [241, 119] on input "text" at bounding box center [262, 119] width 63 height 8
type input "urgency"
click at [263, 128] on input "text" at bounding box center [283, 129] width 63 height 8
type input "sleet"
click at [215, 141] on input "text" at bounding box center [216, 138] width 63 height 8
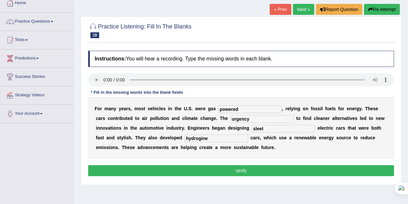
type input "hydrogine"
click at [231, 168] on button "Verify" at bounding box center [241, 170] width 306 height 11
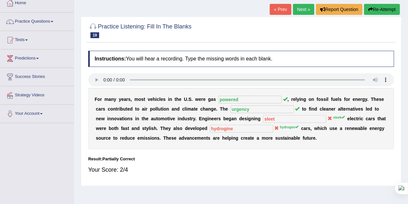
click at [301, 9] on link "Next »" at bounding box center [303, 9] width 21 height 11
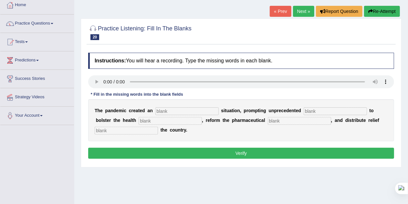
scroll to position [37, 0]
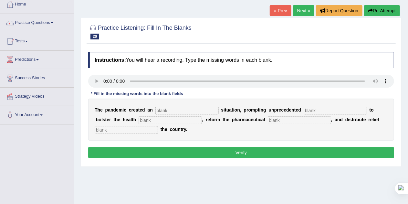
click at [180, 110] on input "text" at bounding box center [187, 111] width 63 height 8
click at [161, 111] on input "text" at bounding box center [187, 111] width 63 height 8
type input "urgent"
click at [328, 108] on input "text" at bounding box center [335, 111] width 63 height 8
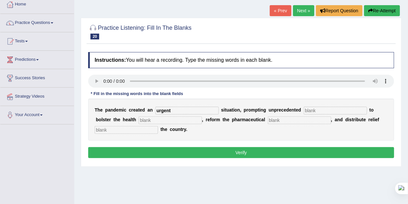
click at [188, 120] on input "text" at bounding box center [170, 120] width 63 height 8
click at [142, 132] on input "text" at bounding box center [126, 130] width 63 height 8
type input "for"
click at [140, 151] on button "Verify" at bounding box center [241, 152] width 306 height 11
click at [315, 109] on input "text" at bounding box center [335, 111] width 63 height 8
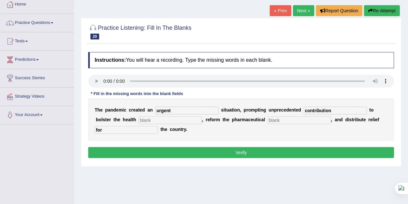
type input "contribution"
click at [175, 121] on input "text" at bounding box center [170, 120] width 63 height 8
type input "SD"
click at [279, 122] on input "text" at bounding box center [299, 120] width 63 height 8
type input "kjug"
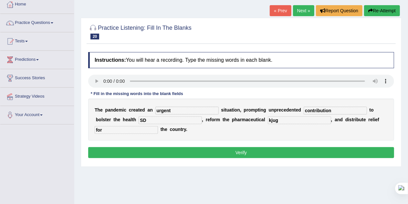
click at [268, 152] on button "Verify" at bounding box center [241, 152] width 306 height 11
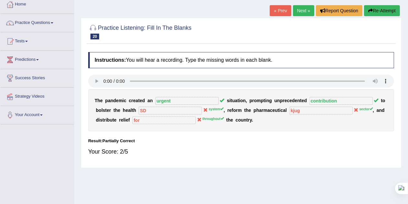
click at [374, 10] on button "Re-Attempt" at bounding box center [382, 10] width 36 height 11
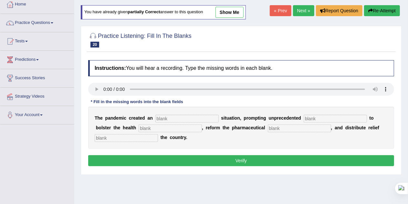
click at [174, 116] on input "text" at bounding box center [187, 119] width 63 height 8
click at [169, 118] on input "text" at bounding box center [187, 119] width 63 height 8
type input "urgent"
click at [329, 119] on input "text" at bounding box center [335, 119] width 63 height 8
type input "contribution"
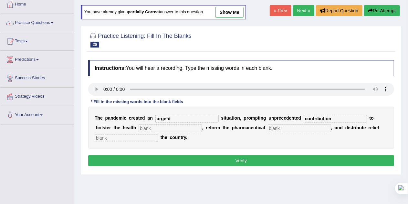
click at [186, 126] on input "text" at bounding box center [170, 128] width 63 height 8
type input "sector"
click at [279, 128] on input "text" at bounding box center [299, 128] width 63 height 8
click at [142, 136] on input "text" at bounding box center [126, 138] width 63 height 8
type input "to"
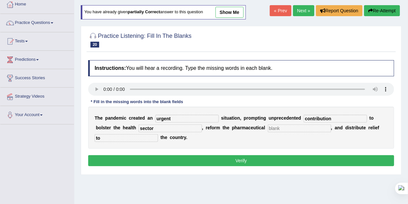
click at [274, 126] on input "text" at bounding box center [299, 128] width 63 height 8
type input "erg"
click at [273, 161] on button "Verify" at bounding box center [241, 160] width 306 height 11
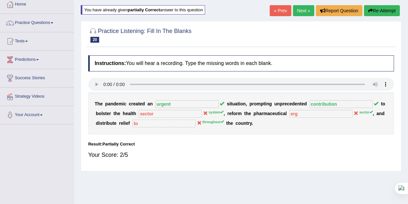
click at [375, 15] on button "Re-Attempt" at bounding box center [382, 10] width 36 height 11
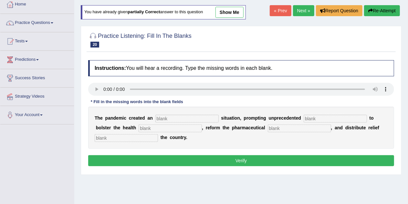
scroll to position [37, 0]
click at [188, 119] on input "text" at bounding box center [187, 119] width 63 height 8
click at [178, 116] on input "text" at bounding box center [187, 119] width 63 height 8
type input "urgent"
click at [145, 127] on input "text" at bounding box center [170, 128] width 63 height 8
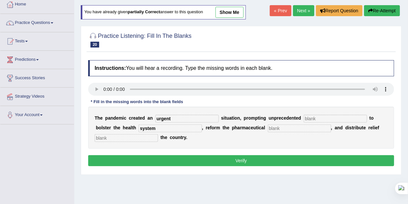
type input "system"
click at [279, 127] on input "text" at bounding box center [299, 128] width 63 height 8
click at [147, 139] on input "text" at bounding box center [126, 138] width 63 height 8
type input "throughout"
click at [278, 128] on input "text" at bounding box center [299, 128] width 63 height 8
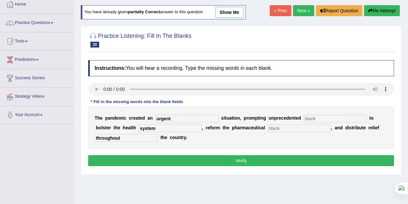
click at [321, 115] on input "text" at bounding box center [335, 119] width 63 height 8
type input "contribution"
click at [283, 131] on input "text" at bounding box center [299, 128] width 63 height 8
type input "qwdj"
click at [261, 158] on button "Verify" at bounding box center [241, 160] width 306 height 11
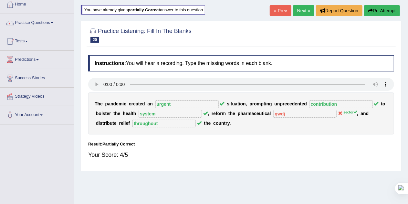
click at [304, 10] on link "Next »" at bounding box center [303, 10] width 21 height 11
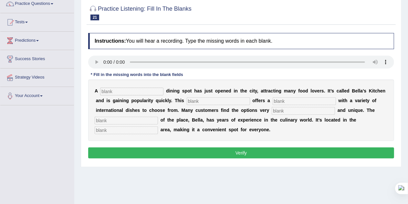
scroll to position [56, 0]
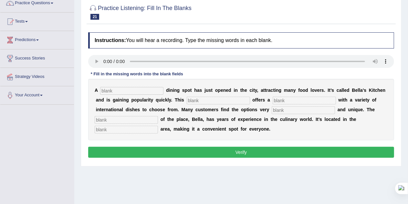
click at [114, 91] on input "text" at bounding box center [131, 91] width 63 height 8
type input "new"
click at [196, 101] on input "text" at bounding box center [218, 101] width 63 height 8
type input "restaurant"
click at [283, 99] on input "text" at bounding box center [304, 101] width 63 height 8
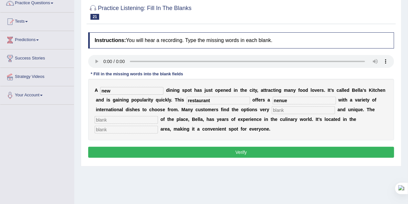
type input "nenue"
click at [280, 110] on input "text" at bounding box center [303, 110] width 63 height 8
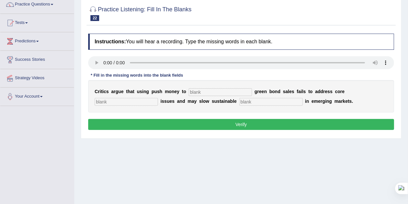
scroll to position [55, 0]
click at [219, 93] on input "text" at bounding box center [220, 92] width 63 height 8
type input "boost"
click at [144, 99] on input "text" at bounding box center [126, 102] width 63 height 8
click at [248, 101] on input "text" at bounding box center [271, 102] width 63 height 8
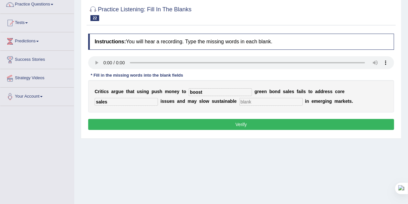
click at [102, 103] on input "sales" at bounding box center [126, 102] width 63 height 8
click at [264, 102] on input "text" at bounding box center [271, 102] width 63 height 8
click at [136, 100] on input "climates" at bounding box center [126, 102] width 63 height 8
type input "climate"
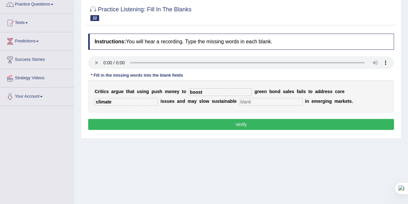
click at [247, 100] on input "text" at bounding box center [271, 102] width 63 height 8
type input "develop"
click at [250, 122] on button "Verify" at bounding box center [241, 124] width 306 height 11
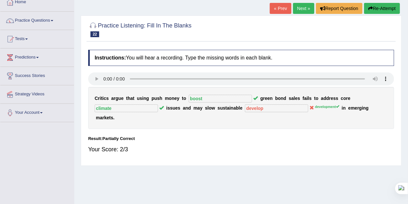
scroll to position [20, 0]
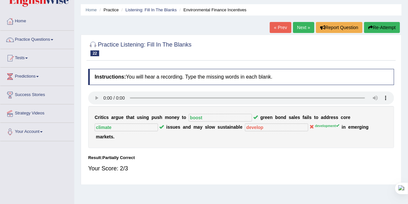
click at [304, 28] on link "Next »" at bounding box center [303, 27] width 21 height 11
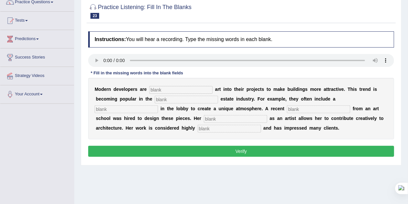
scroll to position [58, 0]
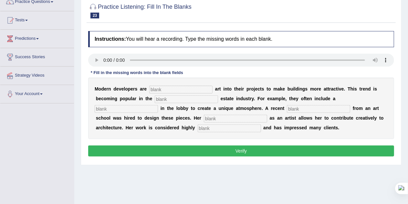
click at [155, 91] on input "text" at bounding box center [180, 90] width 63 height 8
type input "incooperting"
click at [162, 101] on input "text" at bounding box center [186, 99] width 63 height 8
type input "real"
click at [145, 109] on input "text" at bounding box center [126, 109] width 63 height 8
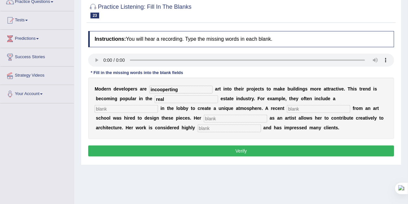
click at [292, 109] on input "text" at bounding box center [318, 109] width 63 height 8
type input "gradute"
click at [222, 120] on input "text" at bounding box center [235, 119] width 63 height 8
type input "proffesion"
click at [222, 128] on input "text" at bounding box center [229, 128] width 63 height 8
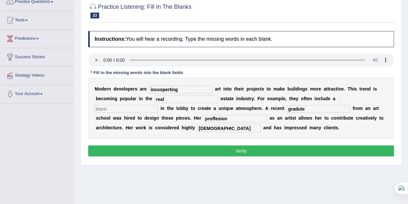
type input "[DEMOGRAPHIC_DATA]"
click at [231, 156] on div "Instructions: You will hear a recording. Type the missing words in each blank. …" at bounding box center [241, 95] width 309 height 134
click at [124, 108] on input "text" at bounding box center [126, 109] width 63 height 8
type input "kjn"
click at [143, 146] on button "Verify" at bounding box center [241, 150] width 306 height 11
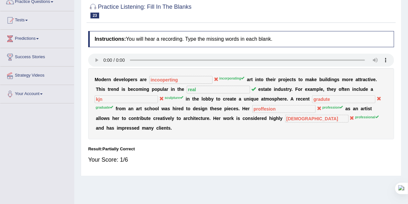
click at [286, 112] on div "M o d e r n d e v e l o p e r s a r e incooperting incorporating a r t i n t o …" at bounding box center [241, 103] width 306 height 71
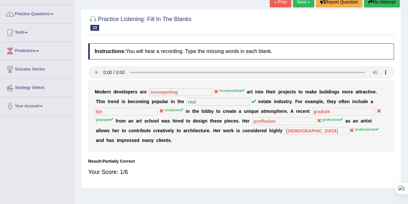
scroll to position [40, 0]
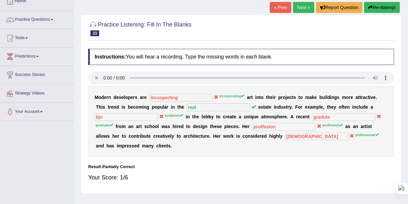
click at [382, 6] on button "Re-Attempt" at bounding box center [382, 7] width 36 height 11
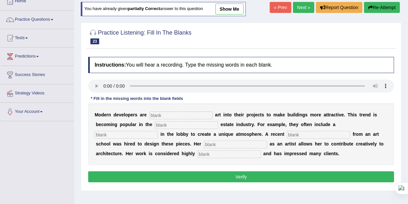
click at [170, 113] on input "text" at bounding box center [180, 116] width 63 height 8
type input "incorporating"
click at [162, 125] on input "text" at bounding box center [186, 125] width 63 height 8
click at [131, 134] on input "text" at bounding box center [126, 135] width 63 height 8
type input "sculpure"
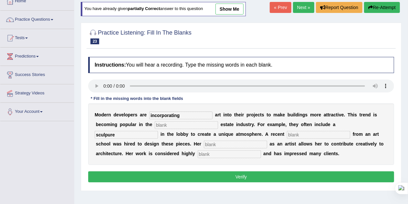
click at [294, 135] on input "text" at bounding box center [318, 135] width 63 height 8
type input "graduate"
click at [242, 144] on input "text" at bounding box center [235, 145] width 63 height 8
click at [230, 156] on input "text" at bounding box center [229, 154] width 63 height 8
type input "professional"
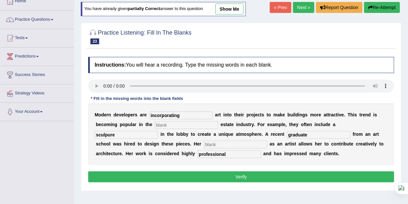
click at [225, 146] on input "text" at bounding box center [235, 145] width 63 height 8
type input "profession"
click at [187, 124] on input "text" at bounding box center [186, 125] width 63 height 8
type input "elwkf"
click at [225, 177] on button "Verify" at bounding box center [241, 176] width 306 height 11
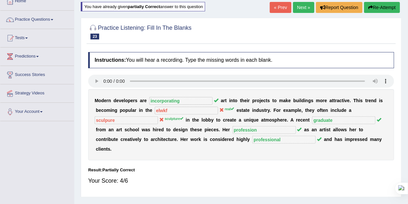
click at [305, 6] on link "Next »" at bounding box center [303, 7] width 21 height 11
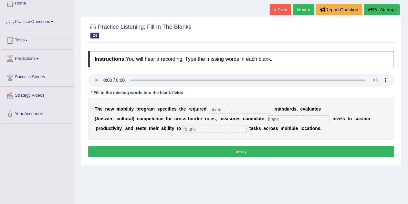
scroll to position [38, 0]
click at [217, 110] on input "text" at bounding box center [240, 110] width 63 height 8
type input "qualifications"
click at [213, 130] on input "text" at bounding box center [215, 129] width 63 height 8
type input "destribute"
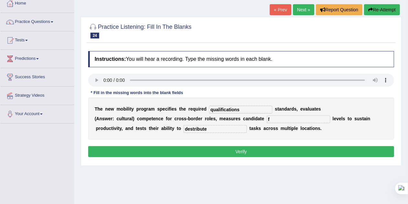
click at [281, 118] on input "f" at bounding box center [298, 119] width 63 height 8
type input "f"
click at [259, 153] on button "Verify" at bounding box center [241, 151] width 306 height 11
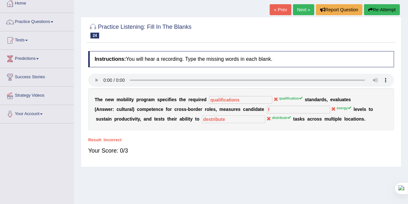
click at [384, 7] on button "Re-Attempt" at bounding box center [382, 9] width 36 height 11
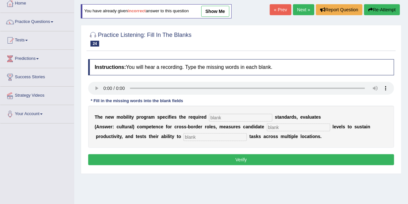
scroll to position [38, 0]
click at [219, 116] on input "text" at bounding box center [240, 118] width 63 height 8
click at [276, 125] on input "text" at bounding box center [298, 128] width 63 height 8
type input "energy"
click at [224, 136] on input "text" at bounding box center [215, 137] width 63 height 8
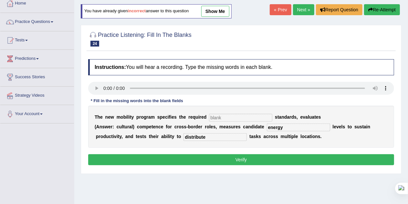
type input "distribute"
click at [219, 119] on input "text" at bounding box center [240, 118] width 63 height 8
click at [228, 118] on input "text" at bounding box center [240, 118] width 63 height 8
type input "qualification"
click at [231, 159] on button "Verify" at bounding box center [241, 159] width 306 height 11
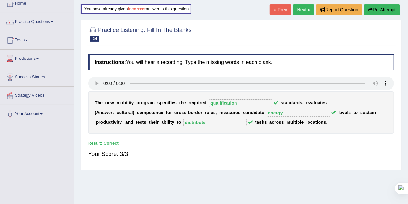
click at [303, 10] on link "Next »" at bounding box center [303, 9] width 21 height 11
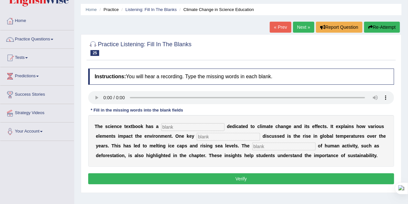
scroll to position [23, 0]
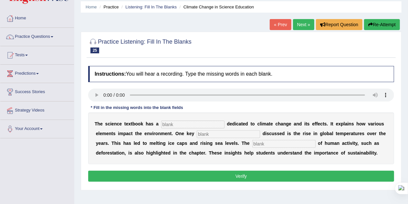
click at [182, 124] on input "text" at bounding box center [192, 125] width 63 height 8
click at [180, 126] on input "text" at bounding box center [192, 125] width 63 height 8
type input "section"
click at [206, 134] on input "text" at bounding box center [228, 134] width 63 height 8
type input "factor"
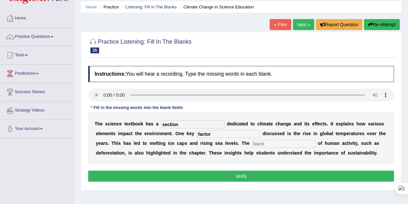
click at [266, 143] on input "text" at bounding box center [283, 144] width 63 height 8
type input "contribution"
click at [261, 173] on button "Verify" at bounding box center [241, 176] width 306 height 11
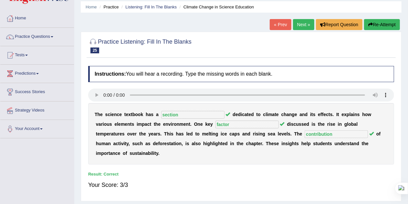
click at [306, 26] on link "Next »" at bounding box center [303, 24] width 21 height 11
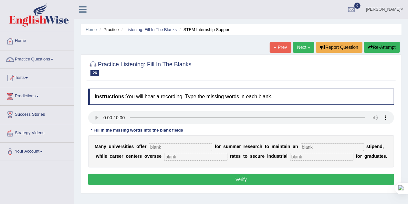
click at [197, 146] on input "text" at bounding box center [180, 147] width 63 height 8
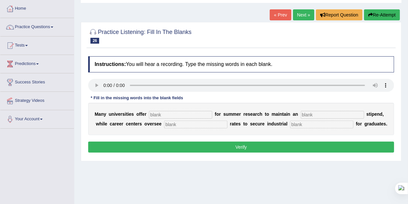
scroll to position [33, 0]
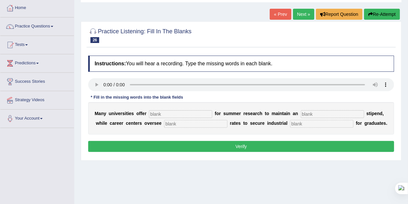
click at [156, 114] on input "text" at bounding box center [180, 114] width 63 height 8
click at [194, 124] on input "text" at bounding box center [195, 124] width 63 height 8
click at [156, 115] on input "offer" at bounding box center [180, 114] width 63 height 8
type input "sub"
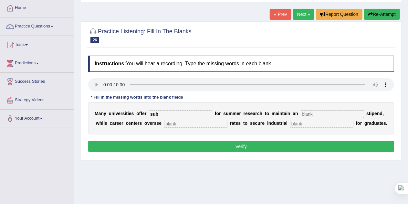
click at [179, 124] on input "text" at bounding box center [195, 124] width 63 height 8
click at [316, 125] on input "text" at bounding box center [321, 124] width 63 height 8
type input "experience"
click at [191, 114] on input "sub" at bounding box center [180, 114] width 63 height 8
type input "subsities"
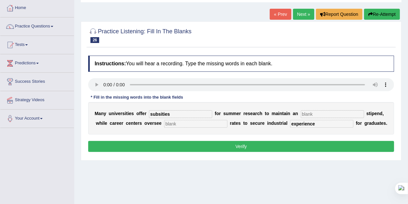
click at [313, 114] on input "text" at bounding box center [332, 114] width 63 height 8
type input "average"
click at [179, 123] on input "text" at bounding box center [195, 124] width 63 height 8
type input "placement"
click at [194, 142] on button "Verify" at bounding box center [241, 146] width 306 height 11
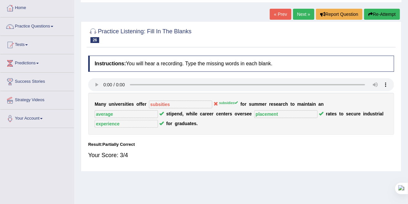
click at [304, 13] on link "Next »" at bounding box center [303, 14] width 21 height 11
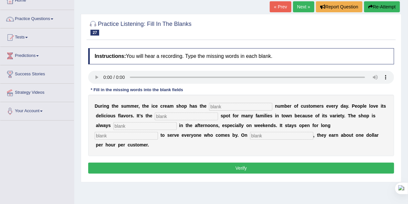
scroll to position [41, 0]
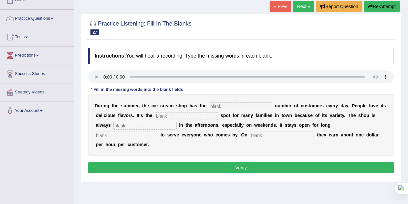
click at [248, 105] on input "text" at bounding box center [240, 106] width 63 height 8
click at [223, 108] on input "text" at bounding box center [240, 106] width 63 height 8
type input "icecream"
click at [175, 114] on input "text" at bounding box center [186, 116] width 63 height 8
type input "f"
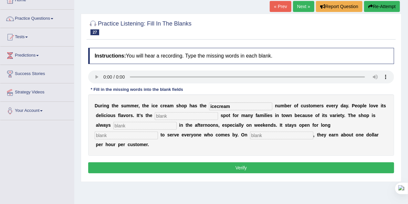
drag, startPoint x: 235, startPoint y: 105, endPoint x: 197, endPoint y: 102, distance: 37.6
click at [197, 102] on div "D u r i n g t h e s u m m e r , t h e i c e c r e a m s h o p h a s t h e icecr…" at bounding box center [241, 124] width 306 height 61
type input "number"
click at [166, 115] on input "text" at bounding box center [186, 116] width 63 height 8
type input "favorit"
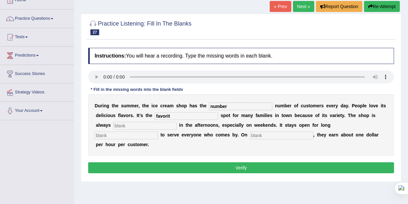
click at [152, 126] on input "text" at bounding box center [144, 126] width 63 height 8
type input "busy"
click at [136, 134] on input "text" at bounding box center [126, 136] width 63 height 8
type input "hours"
click at [263, 135] on input "text" at bounding box center [281, 136] width 63 height 8
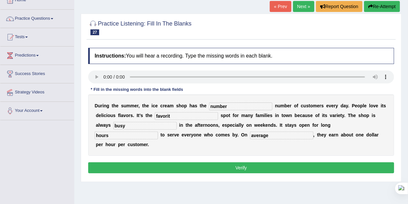
type input "average"
click at [187, 118] on input "favorit" at bounding box center [186, 116] width 63 height 8
click at [189, 115] on input "favourit" at bounding box center [186, 116] width 63 height 8
type input "favourite"
click at [217, 166] on button "Verify" at bounding box center [241, 167] width 306 height 11
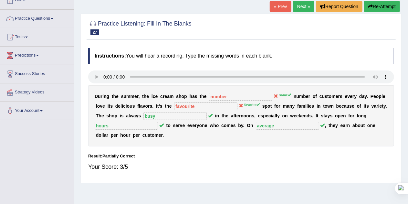
click at [304, 8] on link "Next »" at bounding box center [303, 6] width 21 height 11
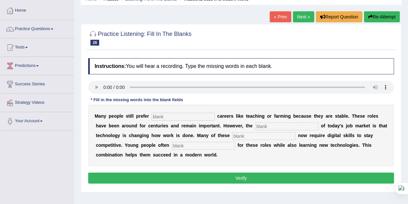
scroll to position [31, 0]
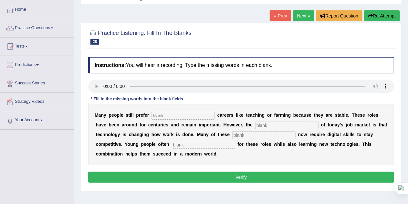
click at [174, 114] on input "text" at bounding box center [183, 116] width 63 height 8
type input "traditional"
click at [271, 126] on input "text" at bounding box center [286, 126] width 63 height 8
type input "reality"
click at [249, 135] on input "text" at bounding box center [263, 135] width 63 height 8
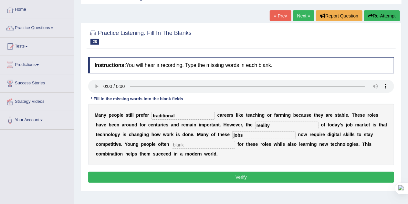
type input "jobs"
click at [211, 146] on input "text" at bounding box center [203, 145] width 63 height 8
type input "apply"
click at [276, 123] on input "reality" at bounding box center [286, 126] width 63 height 8
click at [239, 176] on button "Verify" at bounding box center [241, 177] width 306 height 11
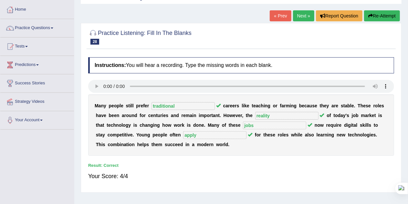
click at [299, 17] on link "Next »" at bounding box center [303, 15] width 21 height 11
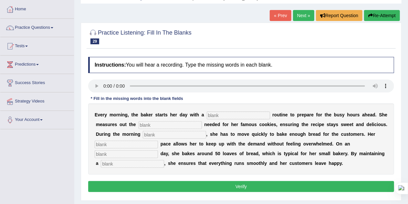
scroll to position [35, 0]
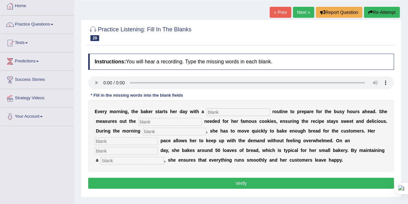
click at [222, 112] on input "text" at bounding box center [238, 112] width 63 height 8
type input "simple"
click at [182, 123] on input "text" at bounding box center [170, 122] width 63 height 8
type input "sugar"
click at [177, 132] on input "text" at bounding box center [174, 132] width 63 height 8
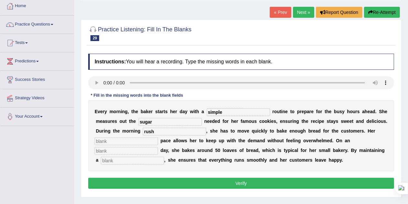
type input "rush"
click at [150, 141] on input "text" at bounding box center [126, 141] width 63 height 8
type input "steady"
click at [146, 152] on input "text" at bounding box center [126, 151] width 63 height 8
type input "average"
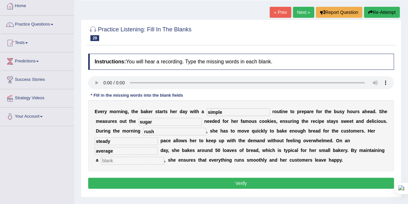
click at [143, 162] on input "text" at bounding box center [132, 161] width 63 height 8
type input "workflow"
click at [164, 181] on button "Verify" at bounding box center [241, 183] width 306 height 11
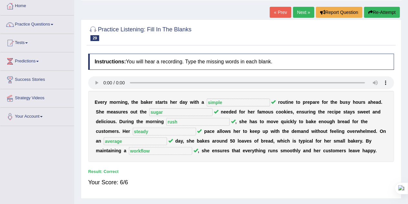
click at [302, 11] on link "Next »" at bounding box center [303, 12] width 21 height 11
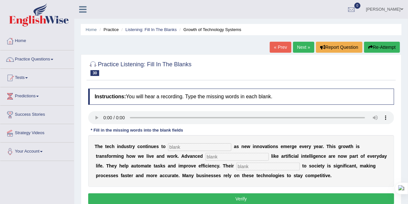
click at [185, 147] on input "text" at bounding box center [199, 147] width 63 height 8
click at [175, 146] on input "text" at bounding box center [199, 147] width 63 height 8
click at [218, 157] on input "text" at bounding box center [237, 157] width 63 height 8
type input "systems"
click at [245, 166] on input "text" at bounding box center [268, 167] width 63 height 8
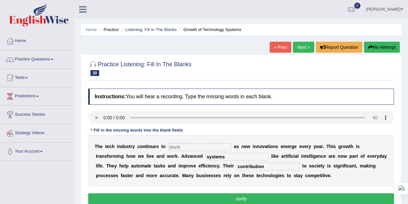
type input "contribution"
click at [198, 145] on input "text" at bounding box center [199, 147] width 63 height 8
type input "mg"
click at [213, 198] on button "Verify" at bounding box center [241, 198] width 306 height 11
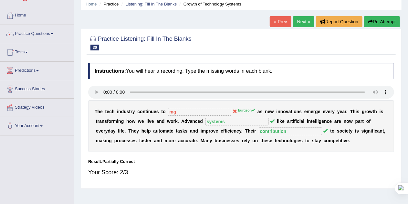
scroll to position [28, 0]
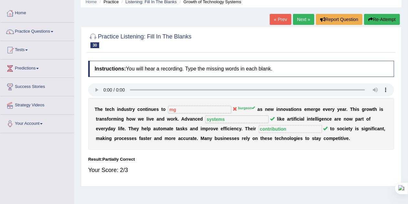
click at [300, 15] on link "Next »" at bounding box center [303, 19] width 21 height 11
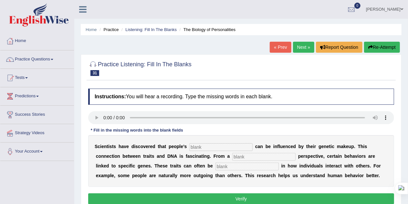
click at [199, 146] on input "text" at bounding box center [220, 147] width 63 height 8
click at [203, 148] on input "text" at bounding box center [220, 147] width 63 height 8
type input "personalities"
click at [253, 158] on input "text" at bounding box center [263, 157] width 63 height 8
type input "biology"
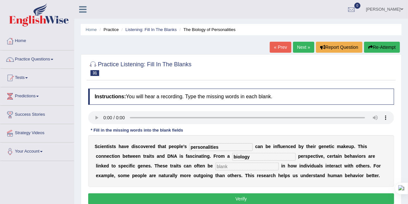
click at [233, 169] on input "text" at bounding box center [247, 167] width 63 height 8
type input "visable"
click at [237, 198] on button "Verify" at bounding box center [241, 198] width 306 height 11
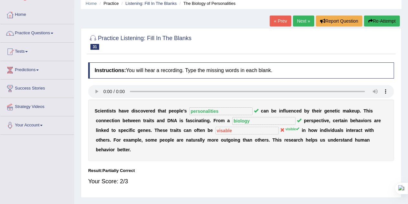
scroll to position [31, 0]
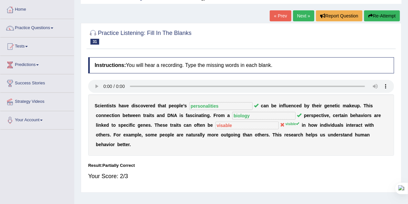
click at [304, 13] on link "Next »" at bounding box center [303, 15] width 21 height 11
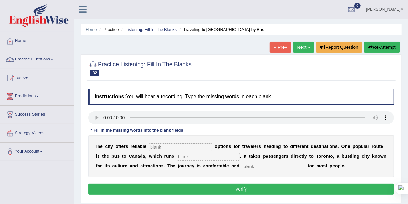
click at [158, 147] on input "text" at bounding box center [180, 147] width 63 height 8
type input "transport"
click at [192, 156] on input "text" at bounding box center [208, 157] width 63 height 8
type input "daily"
click at [254, 166] on input "text" at bounding box center [273, 167] width 63 height 8
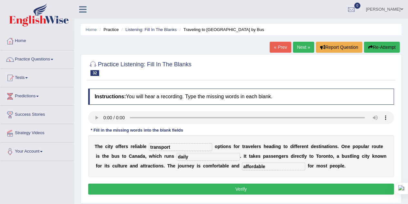
type input "affordable"
click at [253, 187] on button "Verify" at bounding box center [241, 189] width 306 height 11
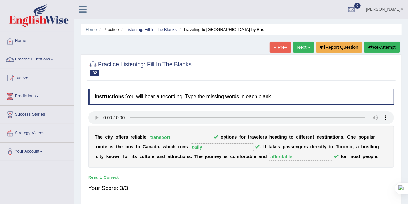
click at [298, 46] on link "Next »" at bounding box center [303, 47] width 21 height 11
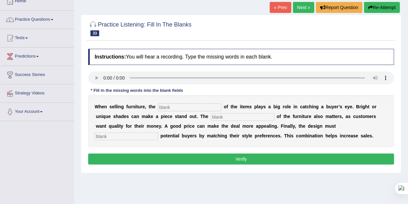
scroll to position [41, 0]
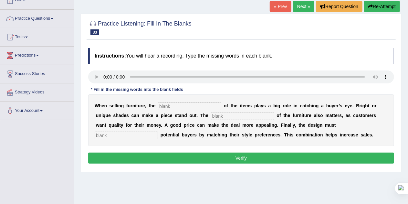
click at [164, 104] on input "text" at bounding box center [189, 106] width 63 height 8
click at [165, 106] on input "text" at bounding box center [189, 106] width 63 height 8
type input "coloure"
click at [220, 115] on input "text" at bounding box center [242, 116] width 63 height 8
type input "value"
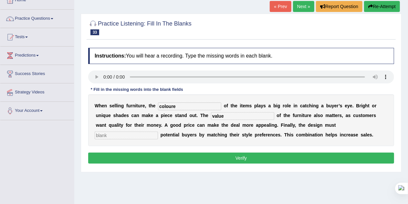
click at [136, 134] on input "text" at bounding box center [126, 136] width 63 height 8
type input "attract"
click at [157, 156] on button "Verify" at bounding box center [241, 158] width 306 height 11
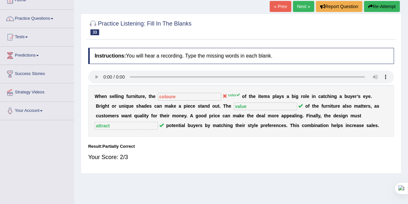
click at [306, 4] on link "Next »" at bounding box center [303, 6] width 21 height 11
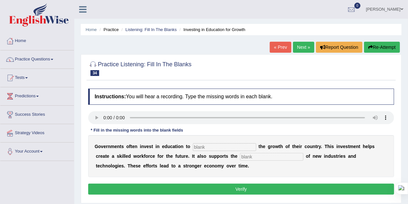
click at [205, 147] on input "text" at bounding box center [224, 147] width 63 height 8
click at [210, 149] on input "text" at bounding box center [224, 147] width 63 height 8
type input "boost"
click at [251, 156] on input "text" at bounding box center [271, 157] width 63 height 8
type input "t"
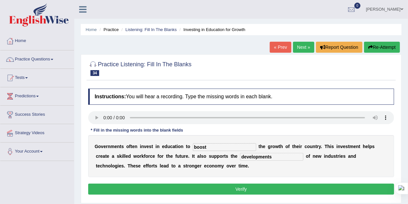
type input "developments"
click at [250, 188] on button "Verify" at bounding box center [241, 189] width 306 height 11
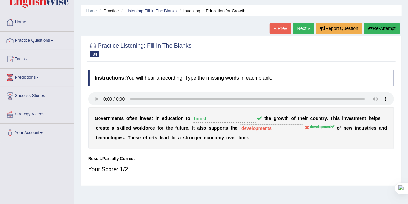
scroll to position [19, 0]
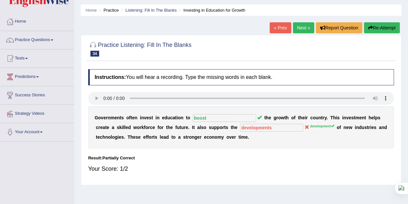
click at [386, 28] on button "Re-Attempt" at bounding box center [382, 27] width 36 height 11
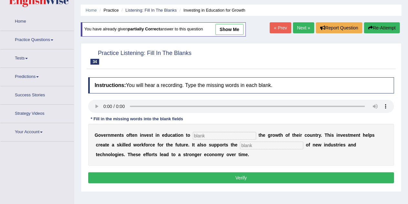
scroll to position [19, 0]
click at [214, 134] on input "text" at bounding box center [224, 136] width 63 height 8
click at [208, 135] on input "text" at bounding box center [224, 136] width 63 height 8
type input "boost"
click at [256, 144] on input "text" at bounding box center [271, 146] width 63 height 8
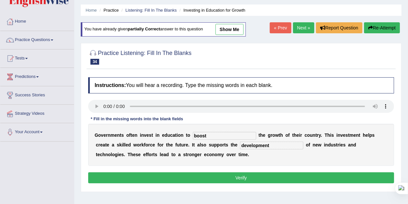
type input "development"
click at [255, 175] on button "Verify" at bounding box center [241, 177] width 306 height 11
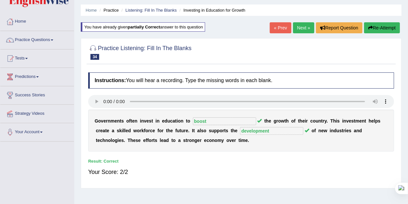
click at [305, 30] on link "Next »" at bounding box center [303, 27] width 21 height 11
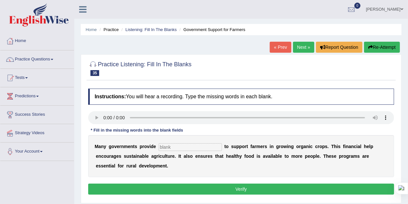
click at [172, 146] on input "text" at bounding box center [190, 147] width 63 height 8
click at [171, 146] on input "text" at bounding box center [190, 147] width 63 height 8
type input "subsidies"
click at [205, 190] on button "Verify" at bounding box center [241, 189] width 306 height 11
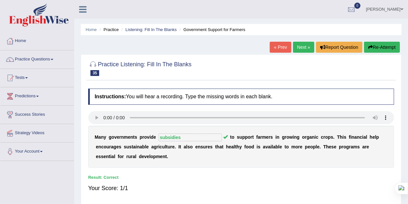
click at [308, 44] on link "Next »" at bounding box center [303, 47] width 21 height 11
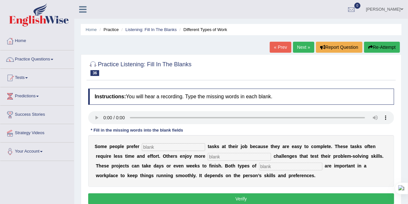
click at [161, 149] on input "text" at bounding box center [173, 147] width 63 height 8
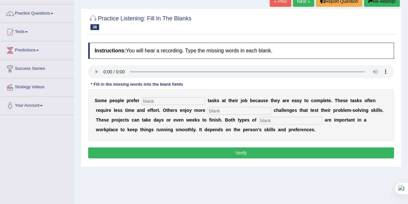
scroll to position [48, 0]
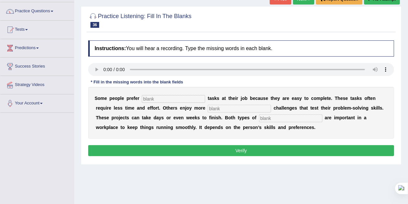
click at [167, 97] on input "text" at bounding box center [173, 99] width 63 height 8
click at [160, 98] on input "text" at bounding box center [173, 99] width 63 height 8
type input "simple"
click at [223, 111] on input "text" at bounding box center [239, 109] width 63 height 8
type input "complex"
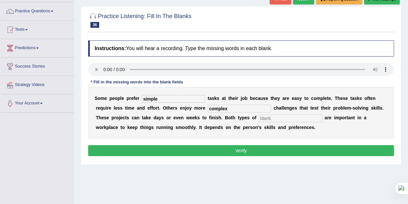
click at [268, 116] on input "text" at bounding box center [290, 118] width 63 height 8
type input "work"
click at [250, 146] on button "Verify" at bounding box center [241, 150] width 306 height 11
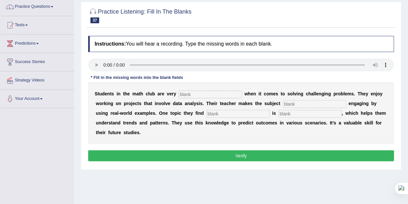
scroll to position [52, 0]
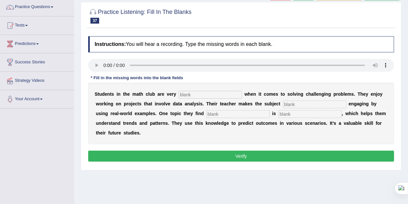
click at [186, 95] on input "text" at bounding box center [210, 95] width 63 height 8
type input "active"
click at [293, 104] on input "text" at bounding box center [314, 105] width 63 height 8
type input "completly"
click at [253, 112] on input "text" at bounding box center [238, 114] width 63 height 8
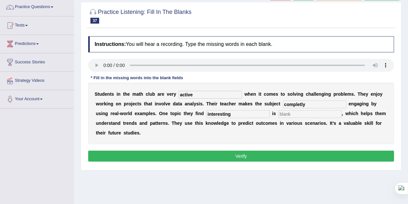
type input "interesting"
click at [288, 114] on input "text" at bounding box center [310, 114] width 63 height 8
type input "statistics"
click at [272, 152] on button "Verify" at bounding box center [241, 156] width 306 height 11
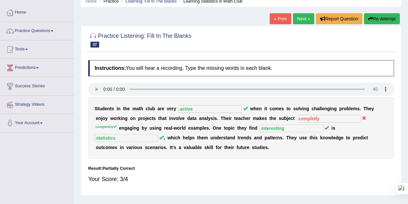
scroll to position [28, 0]
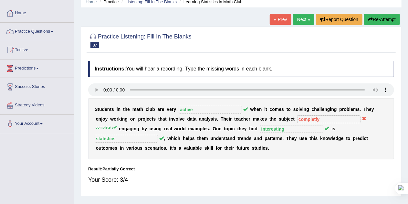
click at [301, 18] on link "Next »" at bounding box center [303, 19] width 21 height 11
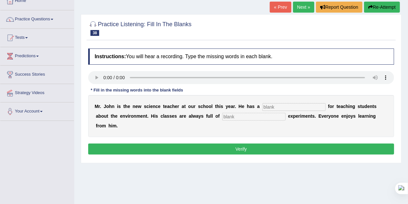
scroll to position [44, 0]
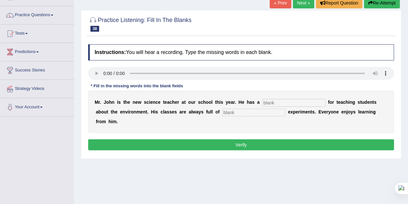
click at [282, 101] on input "text" at bounding box center [294, 103] width 63 height 8
click at [272, 100] on input "text" at bounding box center [294, 103] width 63 height 8
type input "passion"
click at [249, 111] on input "text" at bounding box center [253, 113] width 63 height 8
type input "exciting"
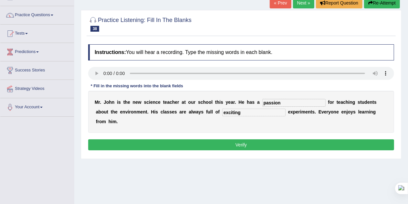
click at [242, 145] on button "Verify" at bounding box center [241, 144] width 306 height 11
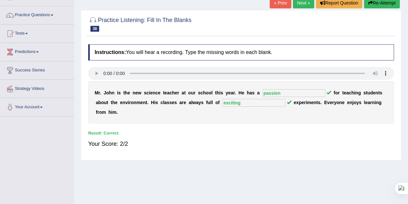
click at [300, 5] on link "Next »" at bounding box center [303, 2] width 21 height 11
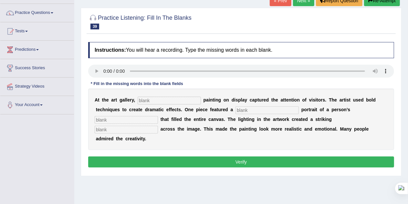
scroll to position [49, 0]
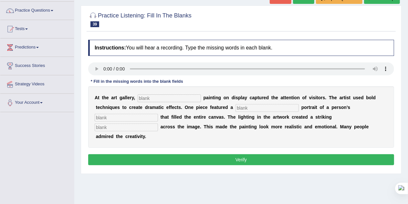
click at [148, 95] on input "text" at bounding box center [169, 98] width 63 height 8
click at [146, 97] on input "text" at bounding box center [169, 98] width 63 height 8
type input "every"
click at [146, 120] on input "text" at bounding box center [126, 118] width 63 height 8
click at [261, 107] on input "text" at bounding box center [267, 108] width 63 height 8
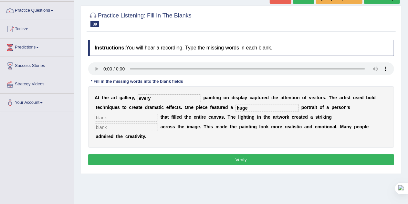
type input "huge"
click at [151, 116] on input "text" at bounding box center [126, 118] width 63 height 8
click at [148, 127] on input "text" at bounding box center [126, 128] width 63 height 8
type input "shadow"
click at [142, 117] on input "text" at bounding box center [126, 118] width 63 height 8
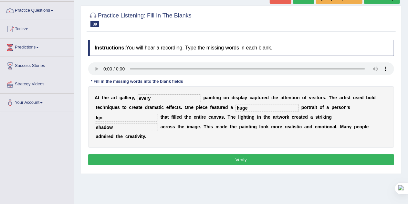
type input "kjn"
click at [154, 155] on button "Verify" at bounding box center [241, 159] width 306 height 11
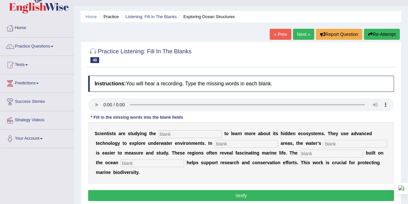
scroll to position [17, 0]
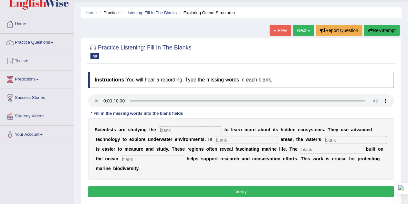
click at [206, 133] on input "text" at bounding box center [190, 130] width 63 height 8
click at [178, 129] on input "text" at bounding box center [190, 130] width 63 height 8
type input "ocean"
click at [231, 139] on input "text" at bounding box center [246, 140] width 63 height 8
type input "shalow"
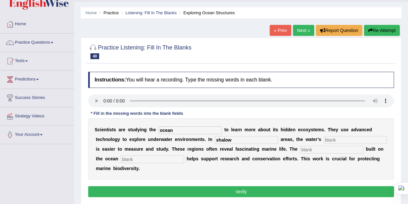
click at [329, 141] on input "text" at bounding box center [355, 140] width 63 height 8
click at [305, 148] on input "text" at bounding box center [331, 150] width 63 height 8
type input "infrastrucre"
click at [160, 159] on input "text" at bounding box center [152, 160] width 63 height 8
click at [223, 139] on input "shalow" at bounding box center [246, 140] width 63 height 8
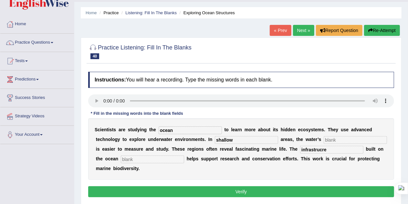
type input "shallow"
click at [337, 138] on input "text" at bounding box center [355, 140] width 63 height 8
type input "depth"
click at [161, 159] on input "text" at bounding box center [152, 160] width 63 height 8
type input ",kh"
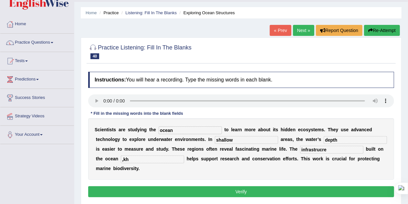
click at [329, 139] on input "depth" at bounding box center [355, 140] width 63 height 8
type input "deepth"
click at [313, 189] on button "Verify" at bounding box center [241, 191] width 306 height 11
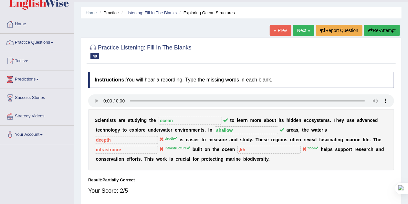
click at [381, 29] on button "Re-Attempt" at bounding box center [382, 30] width 36 height 11
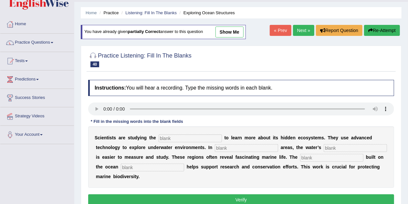
scroll to position [17, 0]
click at [180, 138] on div "Instructions: You will hear a recording. Type the missing words in each blank. …" at bounding box center [241, 144] width 309 height 134
click at [180, 138] on input "text" at bounding box center [190, 138] width 63 height 8
click at [172, 139] on input "text" at bounding box center [190, 138] width 63 height 8
type input "ocean"
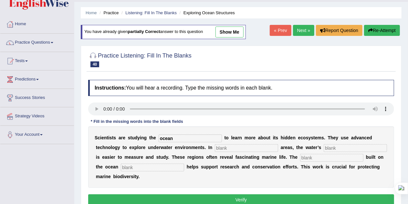
click at [231, 148] on input "text" at bounding box center [246, 148] width 63 height 8
type input "shallow"
click at [327, 148] on input "text" at bounding box center [355, 148] width 63 height 8
type input "depth"
click at [317, 156] on input "text" at bounding box center [331, 158] width 63 height 8
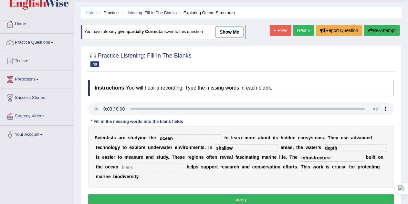
type input "infrastructure"
click at [162, 168] on input "text" at bounding box center [152, 168] width 63 height 8
type input "floor"
click at [185, 197] on button "Verify" at bounding box center [241, 199] width 306 height 11
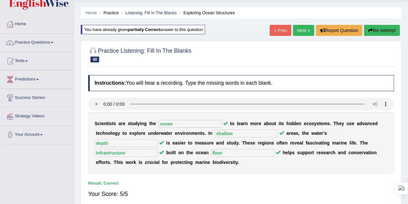
click at [301, 32] on link "Next »" at bounding box center [303, 30] width 21 height 11
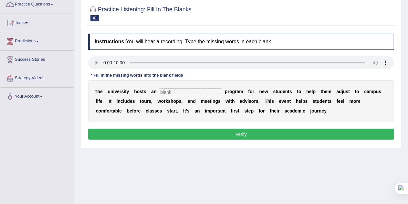
scroll to position [70, 0]
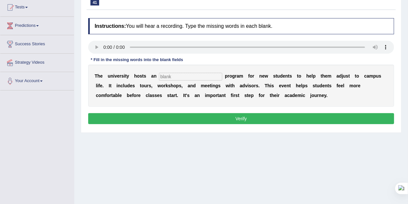
click at [190, 77] on input "text" at bounding box center [190, 77] width 63 height 8
click at [182, 76] on input "text" at bounding box center [190, 77] width 63 height 8
type input "orientation"
click at [230, 117] on button "Verify" at bounding box center [241, 118] width 306 height 11
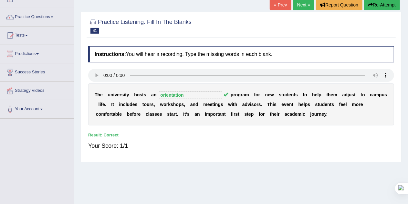
scroll to position [40, 0]
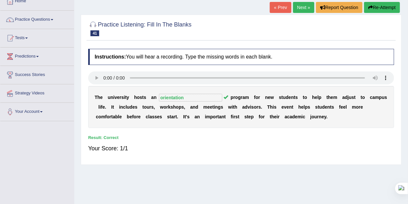
click at [297, 7] on link "Next »" at bounding box center [303, 7] width 21 height 11
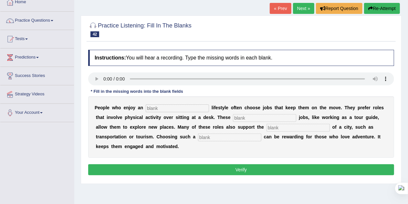
scroll to position [39, 0]
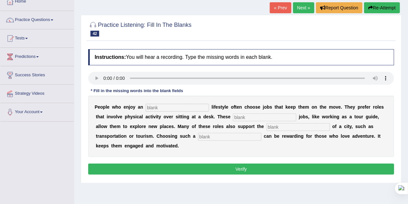
click at [165, 106] on input "text" at bounding box center [177, 108] width 63 height 8
click at [160, 109] on input "text" at bounding box center [177, 108] width 63 height 8
type input "active"
click at [257, 116] on input "text" at bounding box center [264, 117] width 63 height 8
type input "interesting"
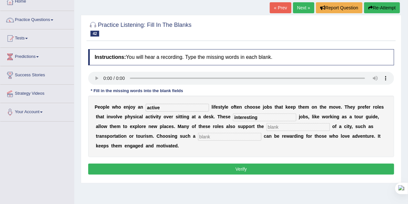
click at [278, 127] on input "text" at bounding box center [298, 127] width 63 height 8
type input "infr"
click at [238, 139] on input "text" at bounding box center [229, 137] width 63 height 8
type input "career"
click at [280, 125] on input "infr" at bounding box center [298, 127] width 63 height 8
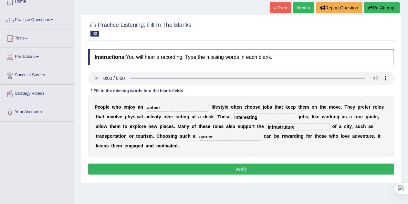
type input "infrastruture"
click at [259, 165] on button "Verify" at bounding box center [241, 169] width 306 height 11
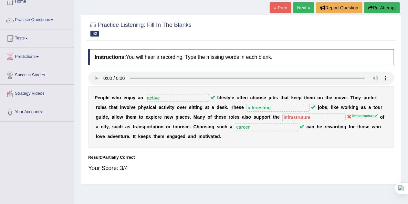
click at [303, 8] on link "Next »" at bounding box center [303, 7] width 21 height 11
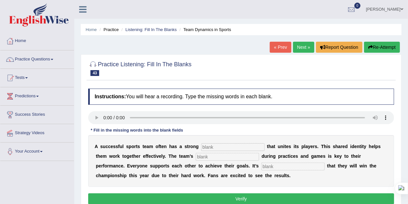
click at [215, 148] on input "text" at bounding box center [232, 147] width 63 height 8
click at [223, 147] on input "text" at bounding box center [232, 147] width 63 height 8
click at [213, 154] on input "text" at bounding box center [227, 157] width 63 height 8
type input "collaboration"
click at [273, 166] on input "text" at bounding box center [293, 167] width 63 height 8
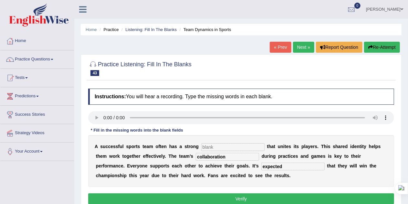
type input "expected"
click at [215, 146] on input "text" at bounding box center [232, 147] width 63 height 8
type input "mn"
click at [229, 196] on button "Verify" at bounding box center [241, 198] width 306 height 11
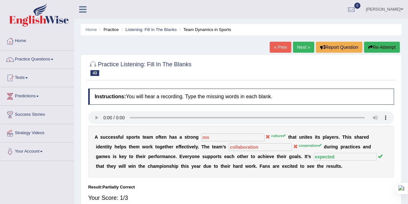
click at [385, 44] on button "Re-Attempt" at bounding box center [382, 47] width 36 height 11
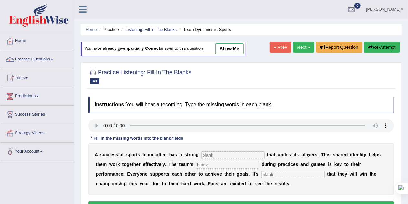
click at [220, 156] on div "Instructions: You will hear a recording. Type the missing words in each blank. …" at bounding box center [241, 155] width 309 height 124
click at [220, 156] on input "text" at bounding box center [232, 155] width 63 height 8
click at [215, 156] on input "text" at bounding box center [232, 155] width 63 height 8
type input "s"
type input "culture"
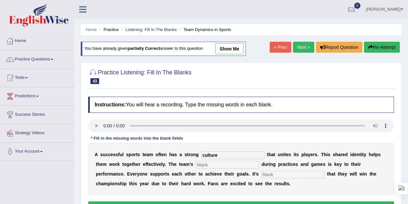
click at [217, 167] on input "text" at bounding box center [227, 165] width 63 height 8
type input "cooperation"
click at [274, 175] on input "text" at bounding box center [293, 175] width 63 height 8
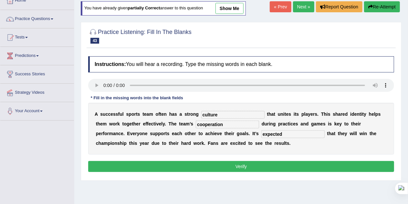
scroll to position [41, 0]
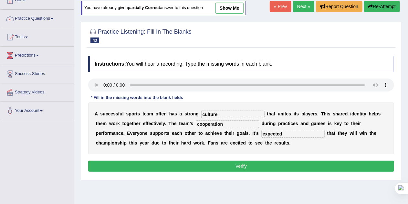
type input "expected"
click at [231, 164] on button "Verify" at bounding box center [241, 166] width 306 height 11
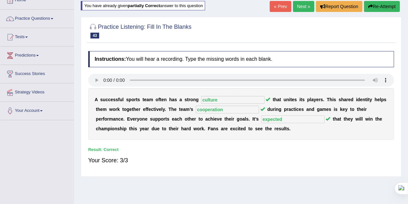
click at [301, 7] on link "Next »" at bounding box center [303, 6] width 21 height 11
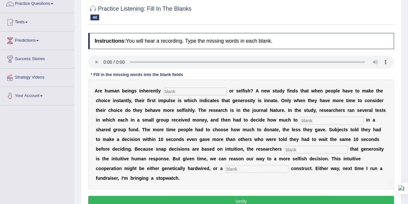
scroll to position [61, 0]
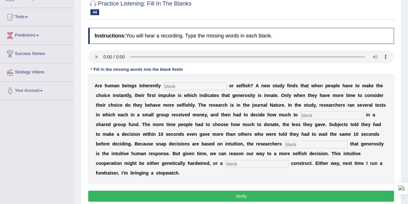
click at [192, 84] on input "text" at bounding box center [195, 86] width 63 height 8
click at [180, 86] on input "text" at bounding box center [195, 86] width 63 height 8
type input "generous"
click at [307, 114] on input "text" at bounding box center [332, 116] width 63 height 8
type input "invest"
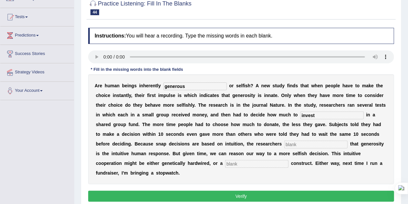
click at [298, 145] on input "text" at bounding box center [316, 145] width 63 height 8
type input "concluded"
click at [253, 163] on input "text" at bounding box center [256, 164] width 63 height 8
type input ",kn"
click at [239, 194] on button "Verify" at bounding box center [241, 196] width 306 height 11
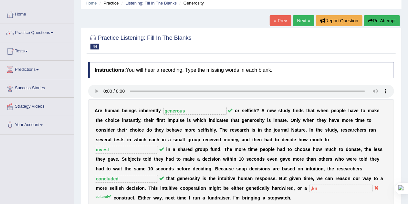
scroll to position [21, 0]
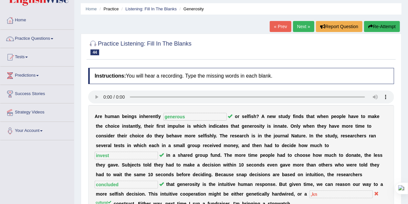
click at [302, 27] on link "Next »" at bounding box center [303, 26] width 21 height 11
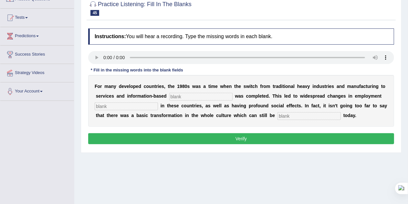
scroll to position [60, 0]
click at [212, 96] on input "text" at bounding box center [200, 97] width 63 height 8
click at [182, 95] on input "text" at bounding box center [200, 97] width 63 height 8
type input "interprise"
click at [144, 104] on input "text" at bounding box center [126, 106] width 63 height 8
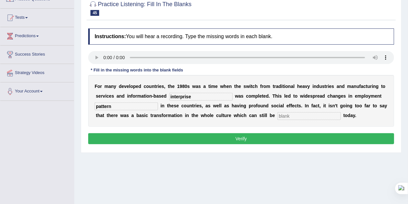
type input "pattern"
click at [285, 114] on input "text" at bounding box center [309, 116] width 63 height 8
type input "obserbe"
click at [288, 136] on button "Verify" at bounding box center [241, 138] width 306 height 11
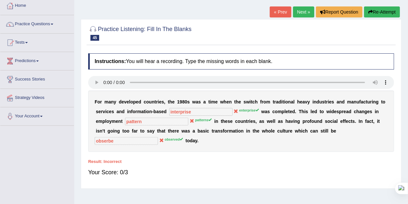
scroll to position [35, 0]
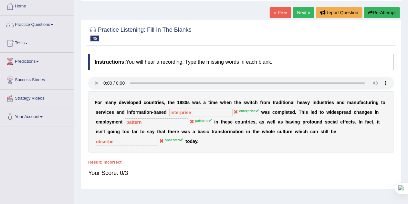
click at [392, 14] on button "Re-Attempt" at bounding box center [382, 12] width 36 height 11
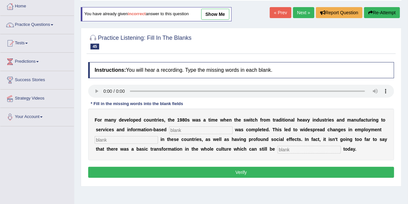
scroll to position [35, 0]
click at [188, 131] on input "text" at bounding box center [200, 130] width 63 height 8
type input "enterprise"
click at [147, 141] on input "text" at bounding box center [126, 140] width 63 height 8
click at [292, 148] on input "text" at bounding box center [309, 150] width 63 height 8
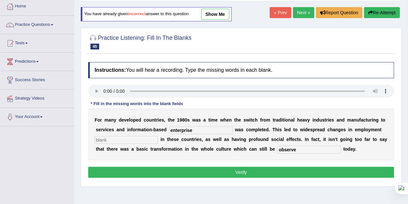
type input "observe"
click at [280, 169] on button "Verify" at bounding box center [241, 172] width 306 height 11
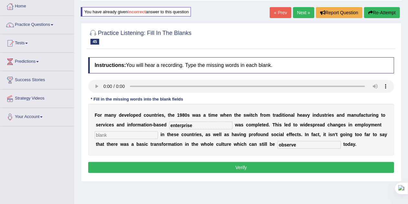
click at [145, 134] on input "text" at bounding box center [126, 135] width 63 height 8
type input "klhn"
click at [184, 167] on button "Verify" at bounding box center [241, 167] width 306 height 11
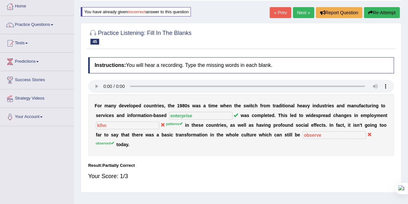
click at [299, 12] on link "Next »" at bounding box center [303, 12] width 21 height 11
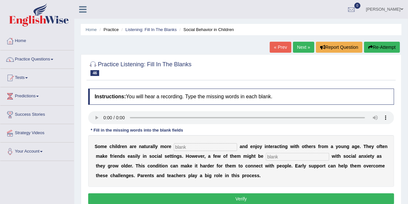
click at [194, 142] on div "S o m e c h i l d r e n a r e n a t u r a l l y m o r e a n d e n j o y i n t e…" at bounding box center [241, 161] width 306 height 52
click at [194, 144] on input "text" at bounding box center [205, 147] width 63 height 8
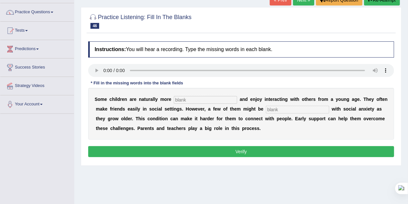
scroll to position [48, 0]
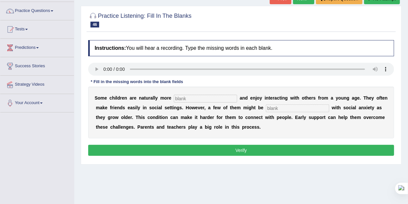
click at [193, 98] on input "text" at bounding box center [205, 99] width 63 height 8
type input "sociable"
click at [277, 107] on input "text" at bounding box center [297, 108] width 63 height 8
type input "diagnosed"
click at [248, 150] on button "Verify" at bounding box center [241, 150] width 306 height 11
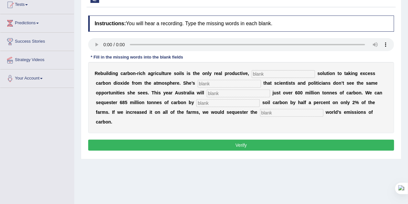
scroll to position [73, 0]
click at [284, 74] on input "text" at bounding box center [283, 74] width 63 height 8
click at [274, 71] on input "text" at bounding box center [283, 74] width 63 height 8
click at [245, 84] on input "text" at bounding box center [229, 84] width 63 height 8
type input "fraustrated"
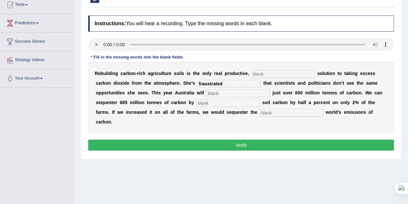
click at [233, 93] on input "text" at bounding box center [238, 94] width 63 height 8
type input "admit"
click at [210, 105] on input "text" at bounding box center [228, 103] width 63 height 8
type input "inc"
click at [276, 112] on input "text" at bounding box center [291, 113] width 63 height 8
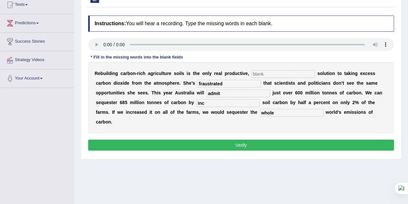
type input "whole"
click at [245, 105] on input "inc" at bounding box center [228, 103] width 63 height 8
type input "increasing"
click at [263, 73] on input "text" at bounding box center [283, 74] width 63 height 8
click at [263, 72] on input "text" at bounding box center [283, 74] width 63 height 8
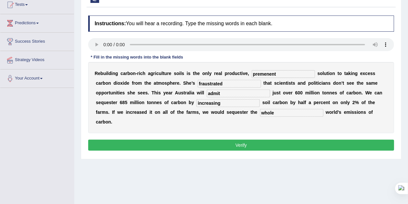
type input "premenent"
click at [252, 146] on button "Verify" at bounding box center [241, 145] width 306 height 11
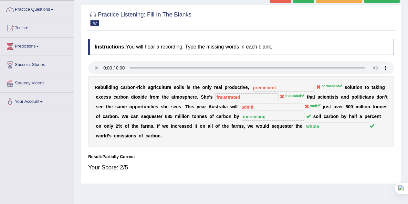
scroll to position [45, 0]
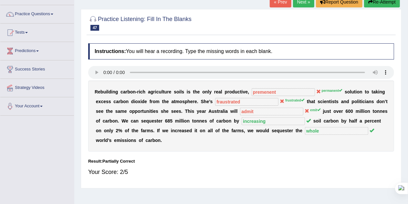
click at [388, 4] on button "Re-Attempt" at bounding box center [382, 1] width 36 height 11
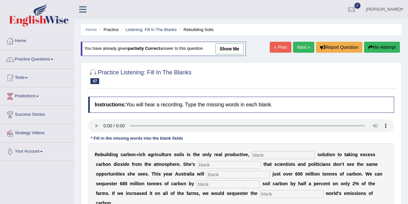
scroll to position [45, 0]
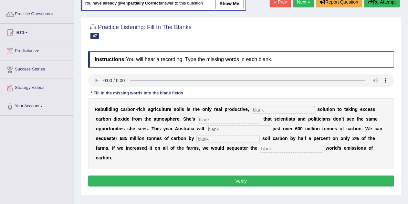
click at [271, 108] on input "text" at bounding box center [283, 110] width 63 height 8
click at [267, 112] on input "text" at bounding box center [283, 110] width 63 height 8
type input "permenant"
click at [245, 118] on input "text" at bounding box center [229, 120] width 63 height 8
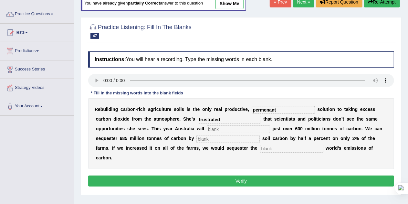
type input "frustrated"
click at [230, 129] on input "text" at bounding box center [238, 129] width 63 height 8
type input "admit"
click at [227, 139] on input "text" at bounding box center [228, 139] width 63 height 8
type input "ivcc"
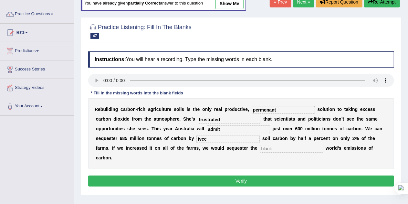
click at [270, 147] on input "text" at bounding box center [291, 149] width 63 height 8
type input "whole"
click at [227, 142] on input "ivcc" at bounding box center [228, 139] width 63 height 8
type input "incrasing"
click at [246, 179] on button "Verify" at bounding box center [241, 181] width 306 height 11
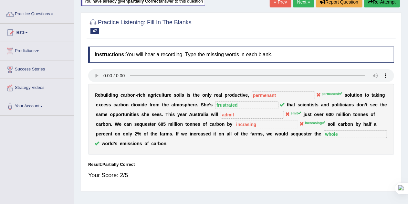
click at [370, 4] on icon "button" at bounding box center [371, 2] width 5 height 5
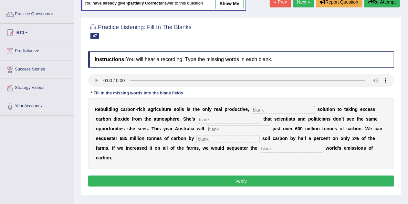
scroll to position [45, 0]
click at [258, 108] on input "text" at bounding box center [283, 110] width 63 height 8
type input "permanent"
click at [220, 118] on input "text" at bounding box center [229, 120] width 63 height 8
type input "frustrated"
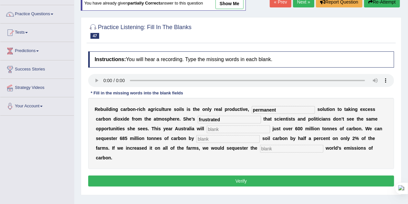
click at [219, 131] on input "text" at bounding box center [238, 129] width 63 height 8
type input "emit"
click at [216, 138] on input "text" at bounding box center [228, 139] width 63 height 8
type input "increasing"
click at [273, 148] on input "text" at bounding box center [291, 149] width 63 height 8
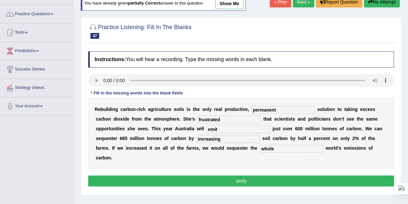
type input "whole"
click at [262, 177] on button "Verify" at bounding box center [241, 181] width 306 height 11
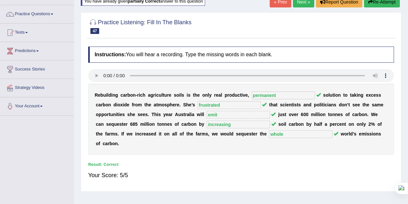
click at [301, 3] on link "Next »" at bounding box center [303, 1] width 21 height 11
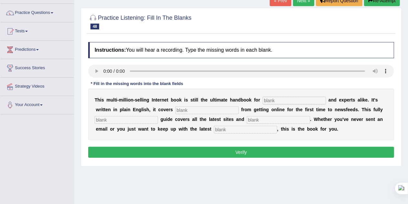
scroll to position [48, 0]
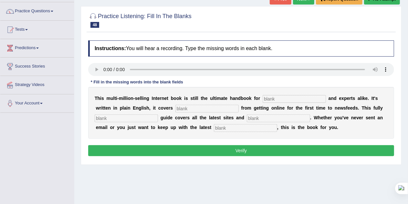
click at [271, 96] on input "text" at bounding box center [294, 99] width 63 height 8
type input "no"
click at [206, 110] on input "text" at bounding box center [207, 109] width 63 height 8
type input "everything"
click at [136, 118] on input "text" at bounding box center [126, 118] width 63 height 8
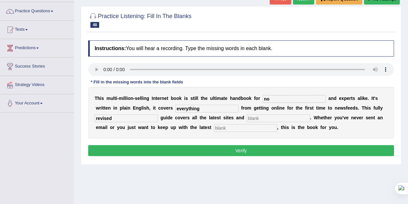
type input "revised"
click at [257, 118] on input "text" at bounding box center [278, 118] width 63 height 8
click at [235, 129] on input "text" at bounding box center [245, 128] width 63 height 8
type input "developmentd"
click at [257, 116] on input "text" at bounding box center [278, 118] width 63 height 8
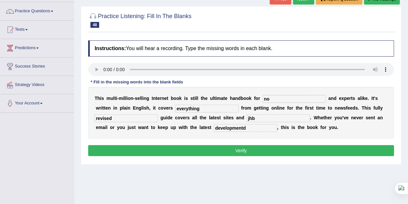
type input "jhb"
click at [252, 147] on button "Verify" at bounding box center [241, 150] width 306 height 11
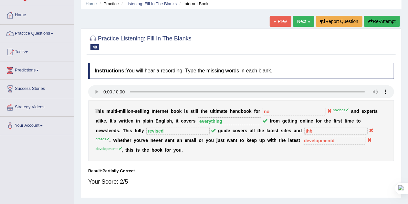
scroll to position [20, 0]
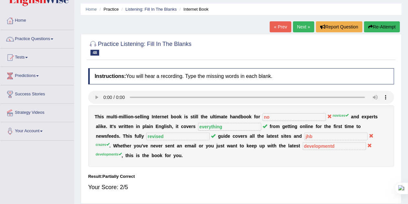
click at [375, 26] on button "Re-Attempt" at bounding box center [382, 26] width 36 height 11
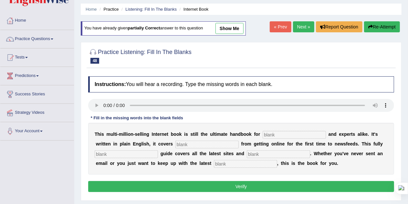
click at [268, 134] on input "text" at bounding box center [294, 135] width 63 height 8
click at [281, 136] on input "text" at bounding box center [294, 135] width 63 height 8
type input "novices"
click at [199, 144] on input "text" at bounding box center [207, 145] width 63 height 8
type input "everything"
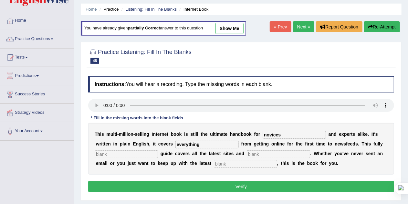
click at [262, 152] on input "text" at bounding box center [278, 154] width 63 height 8
click at [246, 162] on input "text" at bounding box center [245, 164] width 63 height 8
type input "developments"
click at [153, 152] on input "text" at bounding box center [126, 154] width 63 height 8
type input "revised"
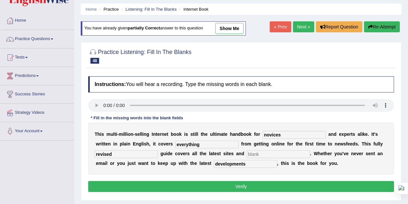
click at [255, 156] on input "text" at bounding box center [278, 154] width 63 height 8
type input "crases"
click at [254, 186] on button "Verify" at bounding box center [241, 186] width 306 height 11
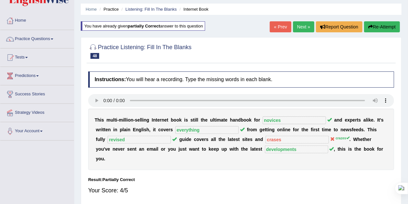
click at [299, 25] on link "Next »" at bounding box center [303, 26] width 21 height 11
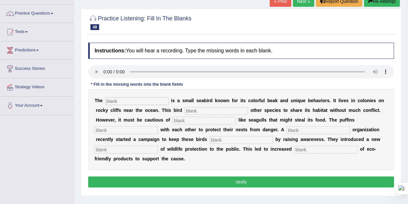
scroll to position [52, 0]
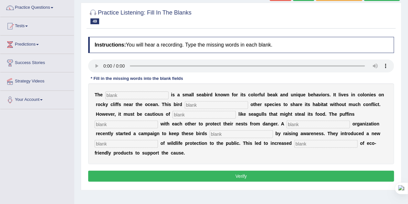
click at [125, 95] on input "text" at bounding box center [136, 95] width 63 height 8
type input "puffen"
click at [195, 102] on input "text" at bounding box center [216, 105] width 63 height 8
type input "allows"
click at [191, 113] on input "text" at bounding box center [204, 115] width 63 height 8
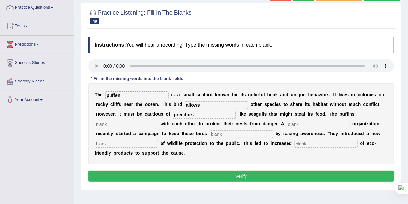
type input "preditors"
click at [132, 123] on input "text" at bounding box center [126, 125] width 63 height 8
click at [222, 132] on input "text" at bounding box center [241, 134] width 63 height 8
type input "safe"
click at [217, 106] on input "allows" at bounding box center [216, 105] width 63 height 8
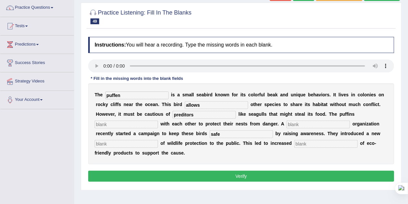
click at [201, 115] on input "preditors" at bounding box center [204, 115] width 63 height 8
click at [202, 114] on input "preditors" at bounding box center [204, 115] width 63 height 8
click at [133, 126] on input "text" at bounding box center [126, 125] width 63 height 8
type input "cooperate"
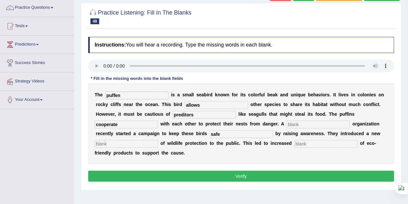
click at [300, 122] on input "text" at bounding box center [318, 125] width 63 height 8
click at [292, 124] on input "corporte" at bounding box center [318, 125] width 63 height 8
type input "coorporte"
click at [212, 115] on input "preditors" at bounding box center [204, 115] width 63 height 8
click at [312, 124] on input "coorporte" at bounding box center [318, 125] width 63 height 8
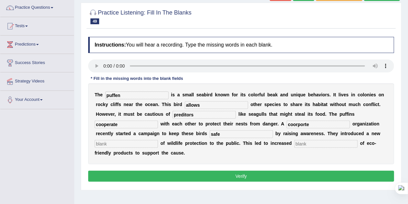
click at [149, 145] on input "text" at bounding box center [126, 144] width 63 height 8
type input "c"
type input "campain"
click at [298, 122] on input "coorporte" at bounding box center [318, 125] width 63 height 8
click at [310, 123] on input "coorporte" at bounding box center [318, 125] width 63 height 8
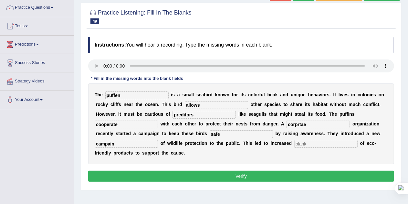
type input "corprtae"
click at [308, 142] on input "text" at bounding box center [326, 144] width 63 height 8
type input "jhb"
click at [254, 174] on button "Verify" at bounding box center [241, 176] width 306 height 11
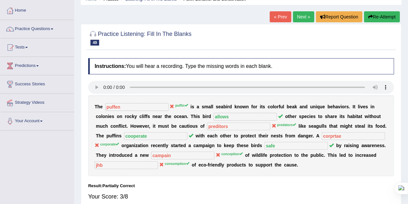
scroll to position [29, 0]
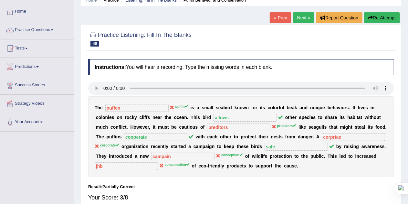
click at [375, 15] on button "Re-Attempt" at bounding box center [382, 17] width 36 height 11
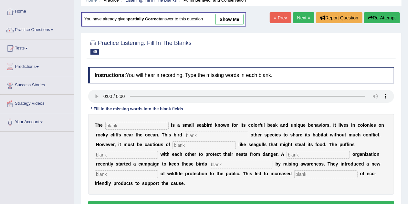
click at [140, 124] on input "text" at bounding box center [136, 126] width 63 height 8
click at [123, 126] on input "text" at bounding box center [136, 126] width 63 height 8
type input "puffin"
click at [197, 134] on input "text" at bounding box center [216, 136] width 63 height 8
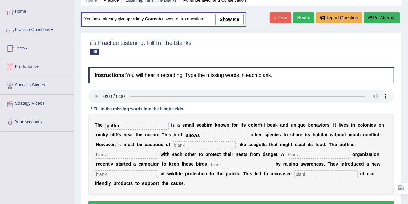
type input "allows"
click at [181, 146] on input "text" at bounding box center [204, 145] width 63 height 8
type input "preditors"
click at [144, 154] on input "text" at bounding box center [126, 155] width 63 height 8
click at [306, 152] on input "text" at bounding box center [318, 155] width 63 height 8
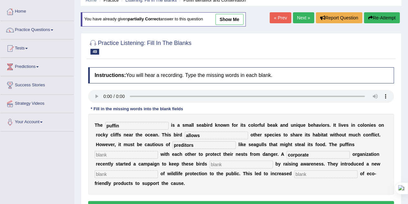
type input "corporate"
click at [235, 164] on input "text" at bounding box center [241, 165] width 63 height 8
type input "safe"
click at [309, 170] on input "text" at bounding box center [326, 174] width 63 height 8
type input "consumption"
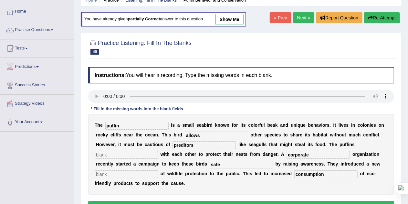
click at [134, 151] on input "text" at bounding box center [126, 155] width 63 height 8
type input "kjhkn"
click at [119, 177] on input "text" at bounding box center [126, 174] width 63 height 8
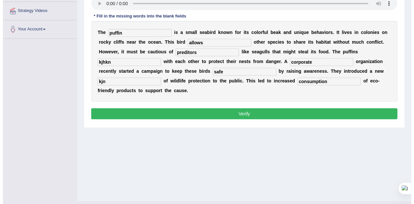
scroll to position [122, 0]
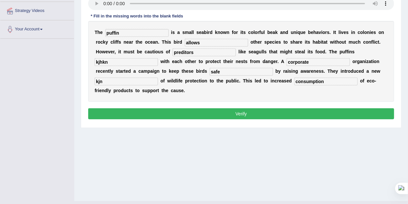
type input "kjn"
click at [248, 111] on button "Verify" at bounding box center [241, 113] width 306 height 11
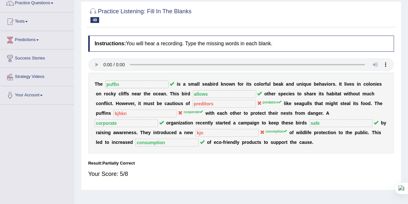
scroll to position [43, 0]
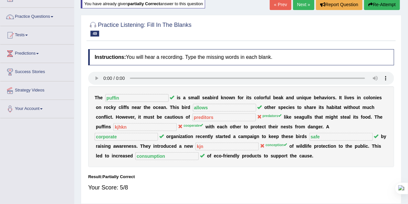
click at [307, 2] on link "Next »" at bounding box center [303, 4] width 21 height 11
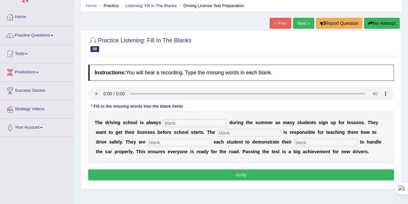
scroll to position [44, 0]
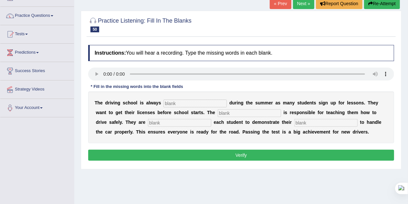
click at [186, 104] on input "text" at bounding box center [195, 104] width 63 height 8
type input "busy"
click at [230, 112] on input "text" at bounding box center [249, 113] width 63 height 8
type input "instru"
click at [168, 122] on input "text" at bounding box center [179, 123] width 63 height 8
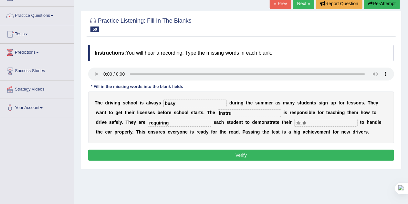
type input "requiring"
click at [306, 121] on input "text" at bounding box center [326, 123] width 63 height 8
type input "car"
click at [242, 112] on input "instru" at bounding box center [249, 113] width 63 height 8
type input "instructor"
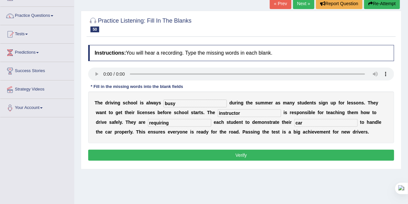
click at [235, 158] on button "Verify" at bounding box center [241, 155] width 306 height 11
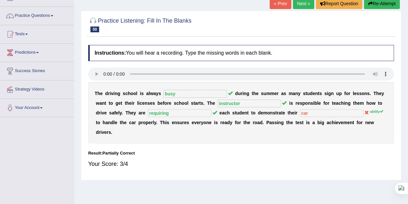
click at [303, 3] on link "Next »" at bounding box center [303, 3] width 21 height 11
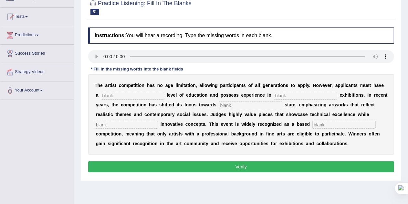
scroll to position [61, 0]
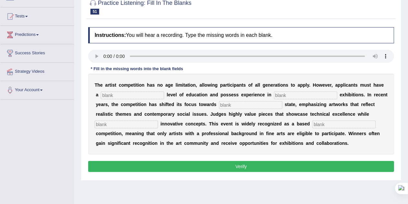
click at [141, 96] on input "text" at bounding box center [132, 95] width 63 height 8
click at [122, 94] on input "text" at bounding box center [132, 95] width 63 height 8
type input "gradute"
click at [239, 104] on input "text" at bounding box center [250, 105] width 63 height 8
type input "realstate"
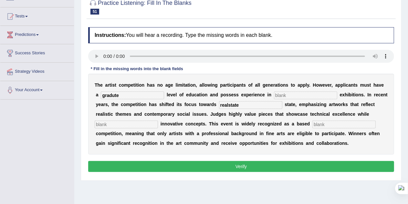
click at [139, 125] on input "text" at bounding box center [126, 125] width 63 height 8
type input "o"
click at [326, 122] on input "text" at bounding box center [344, 125] width 63 height 8
click at [285, 95] on input "text" at bounding box center [305, 95] width 63 height 8
click at [250, 106] on input "realstate" at bounding box center [250, 105] width 63 height 8
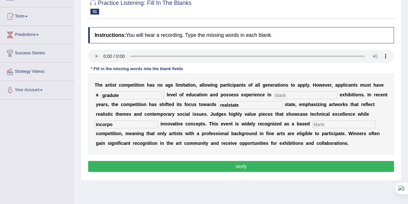
click at [136, 126] on input "incorpo" at bounding box center [126, 125] width 63 height 8
type input "incorporate"
click at [325, 124] on input "text" at bounding box center [344, 125] width 63 height 8
type input "profession"
click at [289, 94] on input "text" at bounding box center [305, 95] width 63 height 8
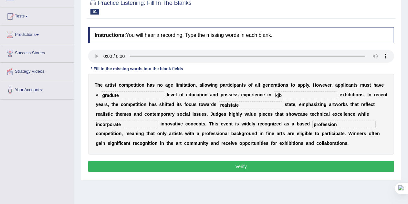
type input "kjb"
click at [253, 165] on button "Verify" at bounding box center [241, 166] width 306 height 11
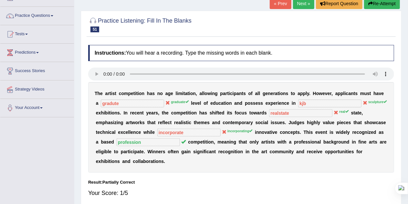
scroll to position [43, 0]
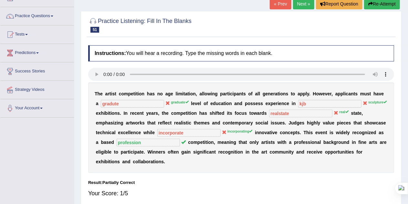
click at [392, 7] on button "Re-Attempt" at bounding box center [382, 3] width 36 height 11
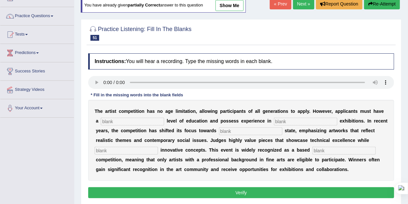
click at [131, 122] on input "text" at bounding box center [132, 122] width 63 height 8
type input "graduate"
click at [283, 124] on input "text" at bounding box center [305, 122] width 63 height 8
type input "sculpture"
click at [255, 131] on input "text" at bounding box center [250, 131] width 63 height 8
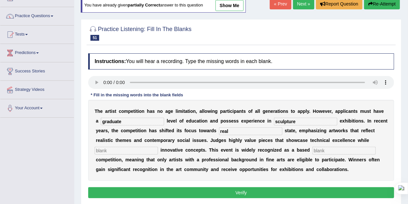
type input "real"
click at [148, 152] on input "text" at bounding box center [126, 151] width 63 height 8
type input "incorpor"
click at [320, 152] on input "text" at bounding box center [344, 151] width 63 height 8
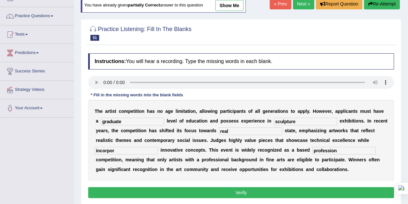
type input "profession"
click at [144, 149] on input "incorpor" at bounding box center [126, 151] width 63 height 8
type input "incorporate"
click at [198, 191] on button "Verify" at bounding box center [241, 192] width 306 height 11
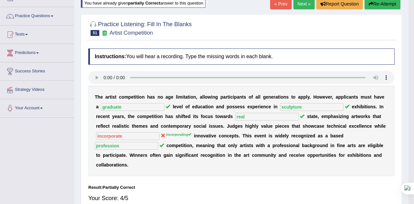
click at [198, 161] on body "Toggle navigation Home Practice Questions Speaking Practice Read Aloud Repeat S…" at bounding box center [207, 59] width 414 height 204
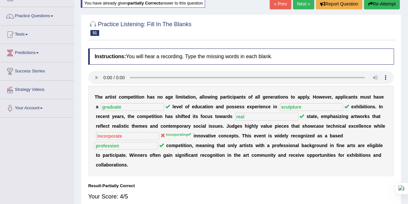
drag, startPoint x: 198, startPoint y: 191, endPoint x: 206, endPoint y: 154, distance: 38.3
click at [206, 154] on div "Instructions: You will hear a recording. Type the missing words in each blank. …" at bounding box center [241, 127] width 309 height 164
click at [303, 2] on link "Next »" at bounding box center [303, 3] width 21 height 11
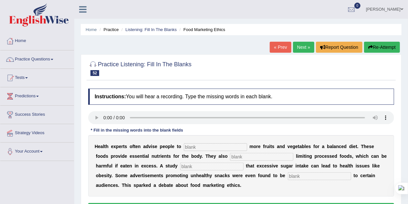
click at [200, 146] on input "text" at bounding box center [215, 147] width 63 height 8
type input "consume"
click at [244, 157] on input "text" at bounding box center [261, 157] width 63 height 8
type input "recomend"
click at [209, 168] on input "text" at bounding box center [211, 167] width 63 height 8
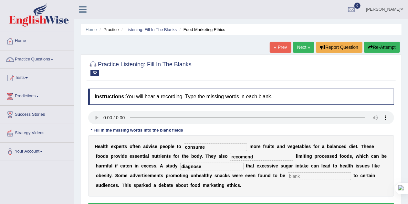
type input "diagnose"
click at [294, 176] on input "text" at bounding box center [319, 176] width 63 height 8
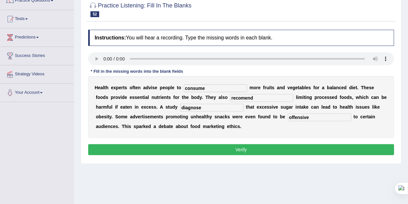
scroll to position [61, 0]
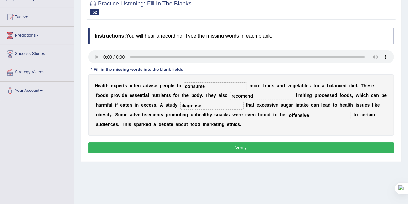
type input "offensive"
click at [269, 144] on button "Verify" at bounding box center [241, 147] width 306 height 11
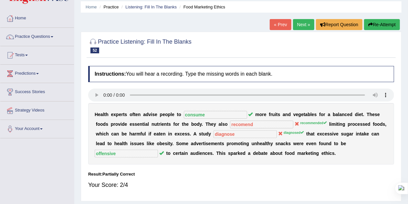
scroll to position [21, 0]
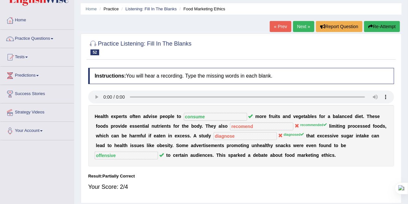
click at [371, 27] on icon "button" at bounding box center [371, 26] width 5 height 5
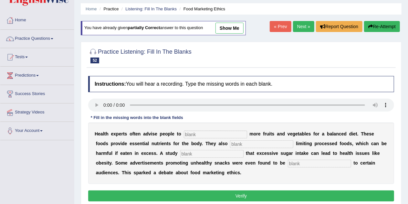
click at [195, 139] on div "H e a l t h e x p e r t s o f t e n a d v i s e p e o p l e t o m o r e f r u i…" at bounding box center [241, 153] width 306 height 61
click at [193, 135] on input "text" at bounding box center [215, 135] width 63 height 8
type input "consume"
click at [238, 145] on input "text" at bounding box center [261, 144] width 63 height 8
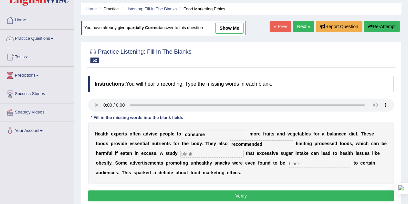
type input "recommended"
click at [200, 156] on input "text" at bounding box center [211, 154] width 63 height 8
type input "diagnosed"
click at [293, 163] on input "text" at bounding box center [319, 164] width 63 height 8
type input "offensice"
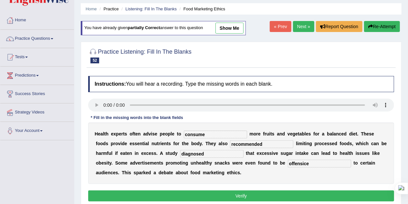
click at [242, 196] on button "Verify" at bounding box center [241, 195] width 306 height 11
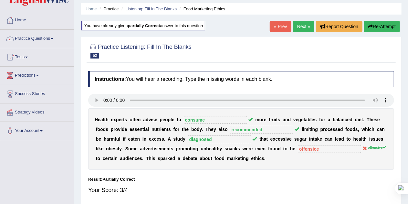
click at [301, 30] on link "Next »" at bounding box center [303, 26] width 21 height 11
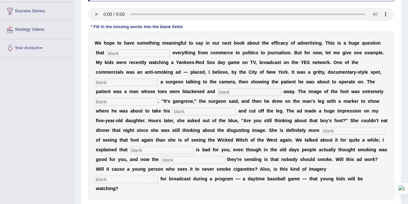
scroll to position [103, 0]
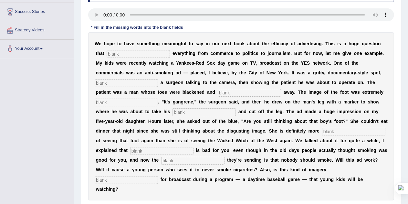
click at [134, 54] on input "text" at bounding box center [138, 54] width 63 height 8
type input "empacts"
click at [141, 82] on input "text" at bounding box center [126, 83] width 63 height 8
type input "featuring"
click at [230, 93] on input "text" at bounding box center [249, 93] width 63 height 8
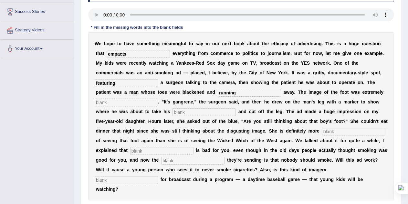
type input "running"
click at [121, 103] on input "text" at bounding box center [126, 103] width 63 height 8
type input "discusting"
click at [181, 112] on input "text" at bounding box center [204, 112] width 63 height 8
type input "hacksaw"
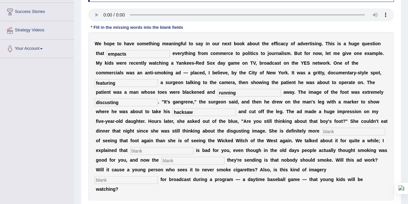
click at [329, 132] on input "text" at bounding box center [353, 132] width 63 height 8
click at [333, 130] on input "text" at bounding box center [353, 132] width 63 height 8
type input "scared"
click at [173, 151] on input "text" at bounding box center [161, 151] width 63 height 8
type input "smoking"
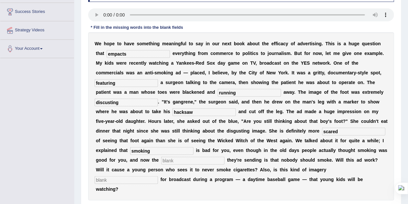
click at [117, 178] on input "text" at bounding box center [126, 180] width 63 height 8
click at [181, 159] on input "text" at bounding box center [192, 161] width 63 height 8
type input "sn"
click at [145, 183] on input "text" at bounding box center [126, 180] width 63 height 8
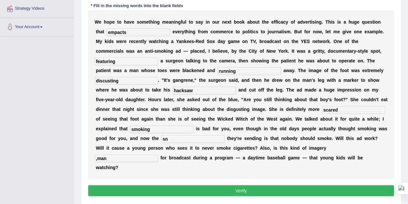
scroll to position [128, 0]
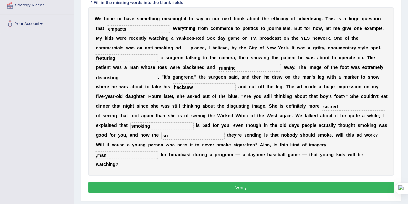
type input ",man"
click at [217, 182] on button "Verify" at bounding box center [241, 187] width 306 height 11
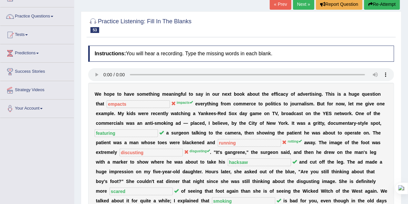
scroll to position [26, 0]
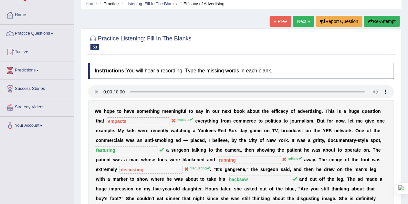
click at [373, 21] on button "Re-Attempt" at bounding box center [382, 21] width 36 height 11
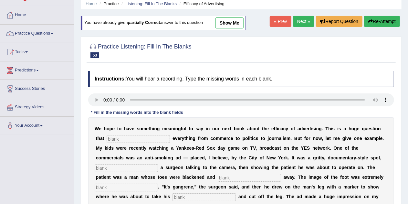
scroll to position [26, 0]
click at [131, 139] on input "text" at bounding box center [138, 139] width 63 height 8
click at [138, 142] on input "text" at bounding box center [138, 139] width 63 height 8
type input "impacts"
click at [150, 168] on input "text" at bounding box center [126, 168] width 63 height 8
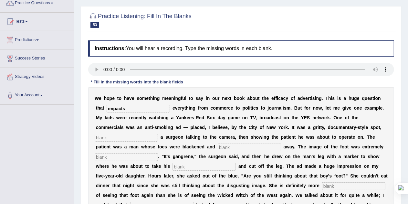
scroll to position [83, 0]
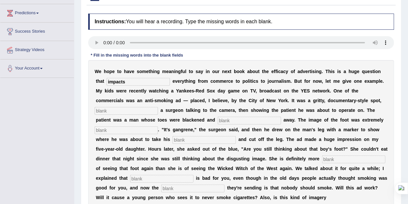
click at [130, 111] on input "text" at bounding box center [126, 111] width 63 height 8
type input "featuring"
click at [226, 121] on input "text" at bounding box center [249, 121] width 63 height 8
type input "rotting"
click at [137, 129] on input "text" at bounding box center [126, 130] width 63 height 8
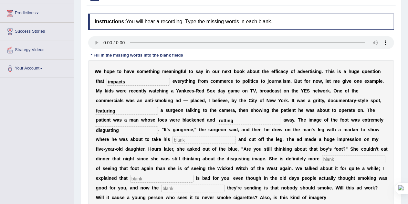
type input "disgusting"
click at [191, 138] on input "text" at bounding box center [204, 140] width 63 height 8
type input "hacksaw"
click at [331, 160] on input "text" at bounding box center [353, 160] width 63 height 8
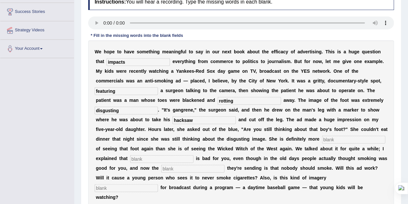
scroll to position [144, 0]
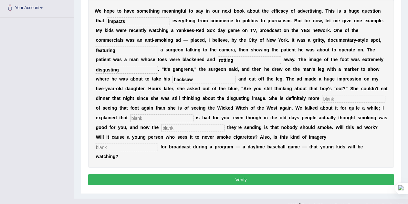
click at [342, 96] on input "text" at bounding box center [353, 99] width 63 height 8
type input "scared"
click at [169, 116] on input "text" at bounding box center [161, 118] width 63 height 8
type input "smoking"
click at [172, 127] on input "text" at bounding box center [192, 128] width 63 height 8
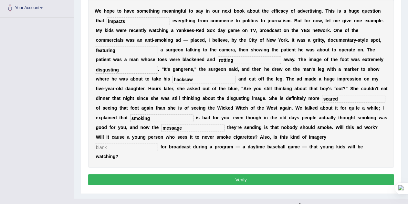
type input "message"
click at [140, 146] on input "text" at bounding box center [126, 148] width 63 height 8
type input "appropriate"
click at [155, 174] on button "Verify" at bounding box center [241, 179] width 306 height 11
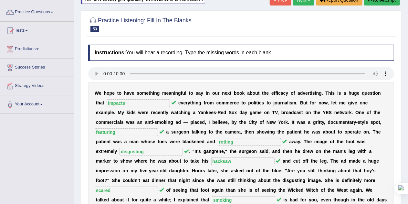
scroll to position [34, 0]
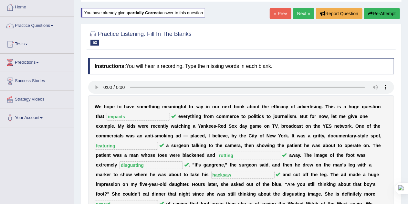
click at [304, 14] on link "Next »" at bounding box center [303, 13] width 21 height 11
